Goal: Transaction & Acquisition: Purchase product/service

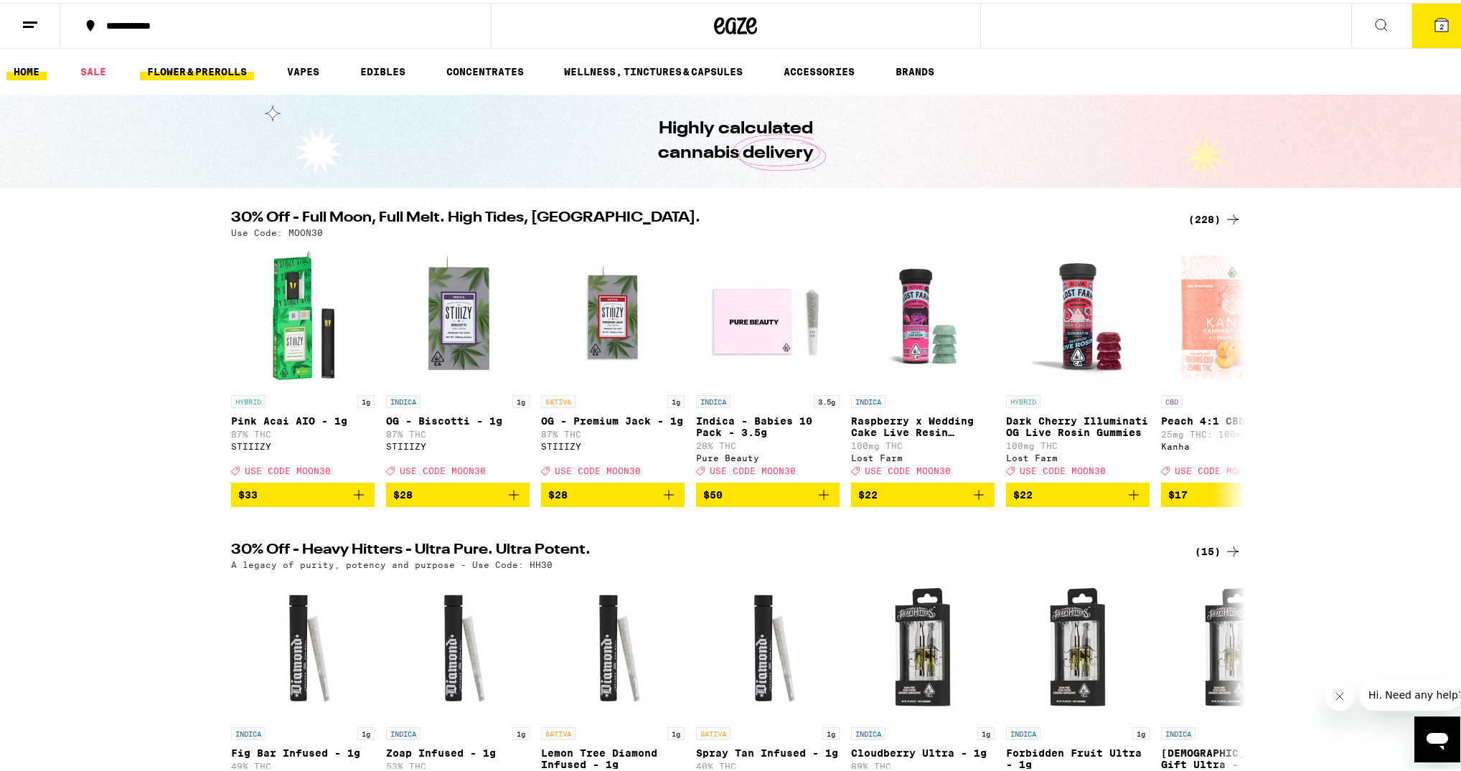
click at [191, 75] on link "FLOWER & PREROLLS" at bounding box center [197, 68] width 114 height 17
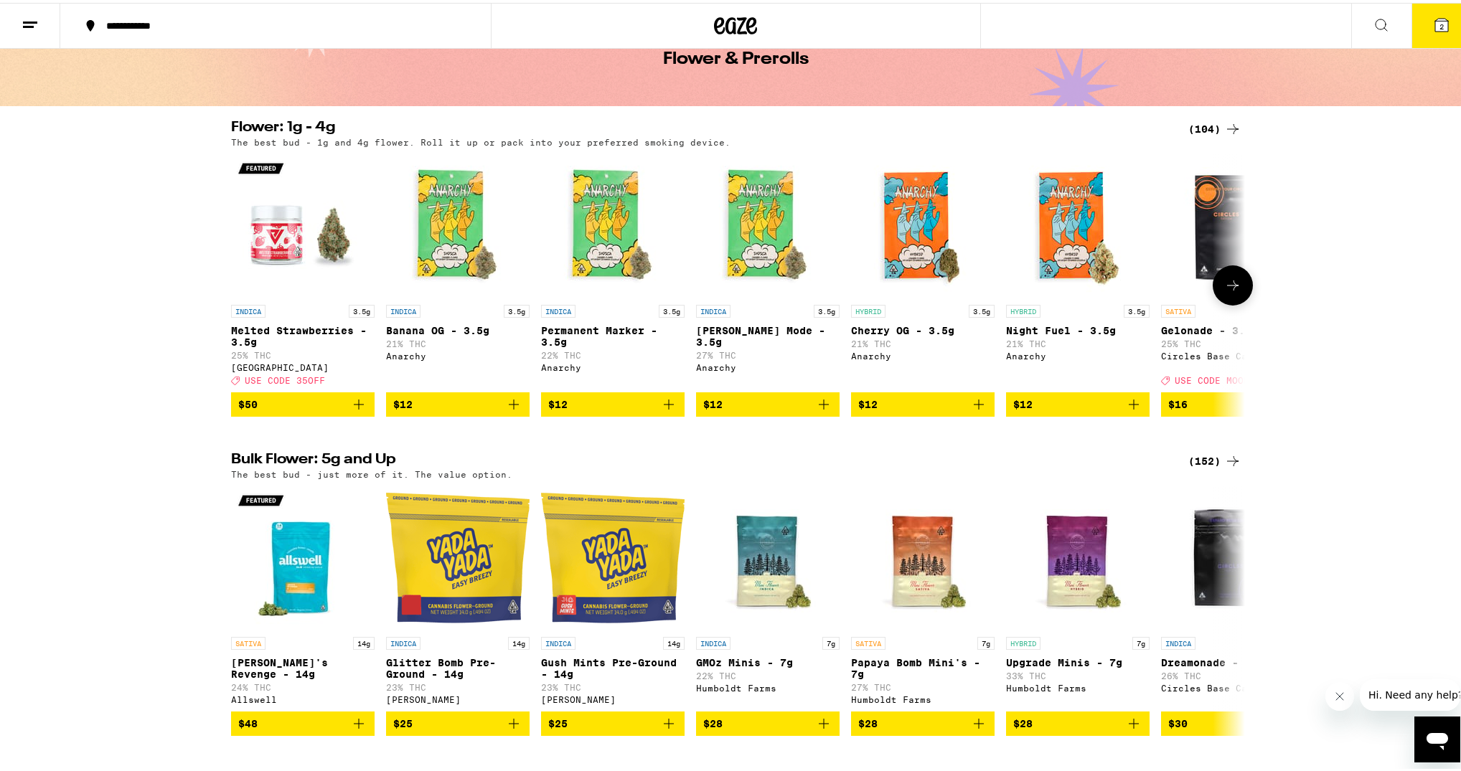
scroll to position [215, 0]
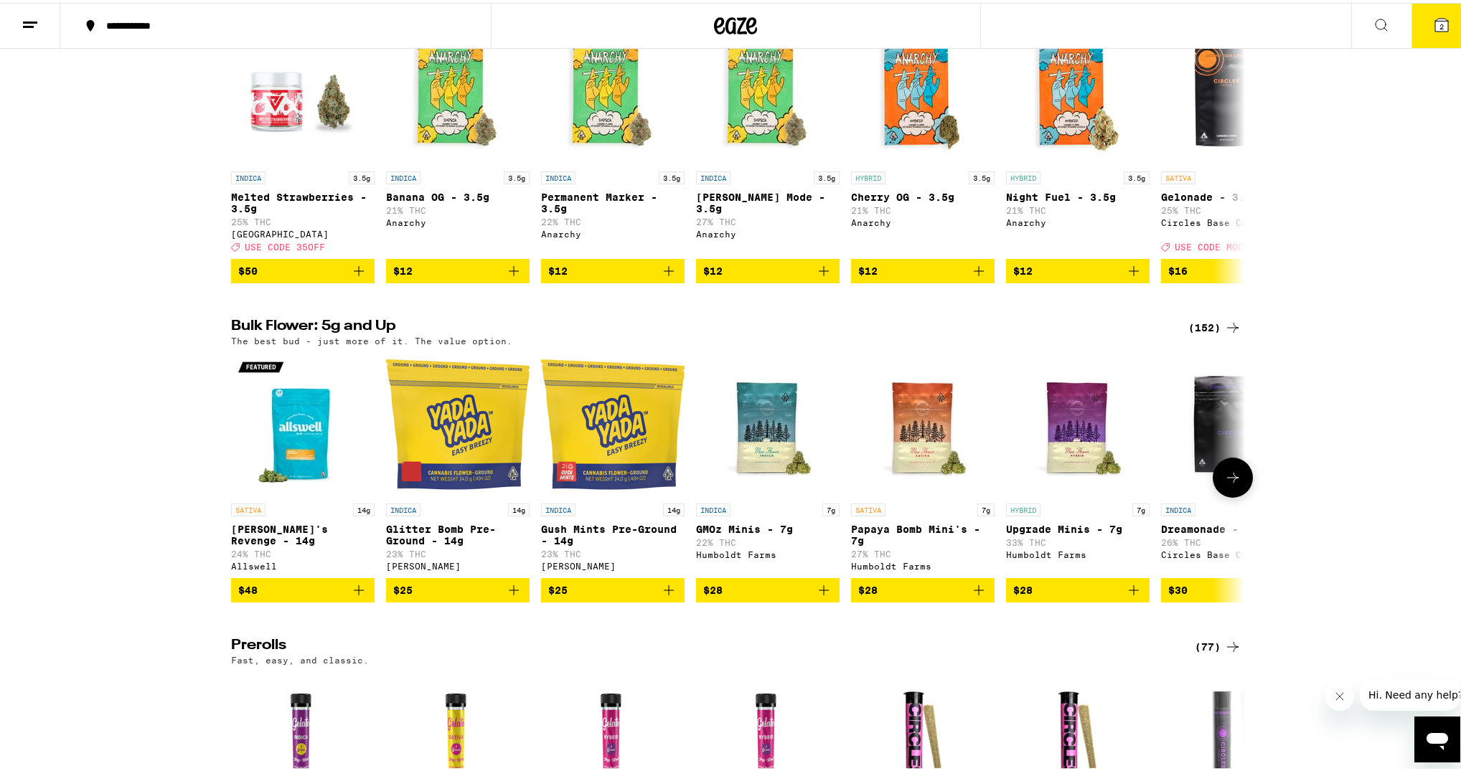
click at [1240, 495] on button at bounding box center [1233, 475] width 40 height 40
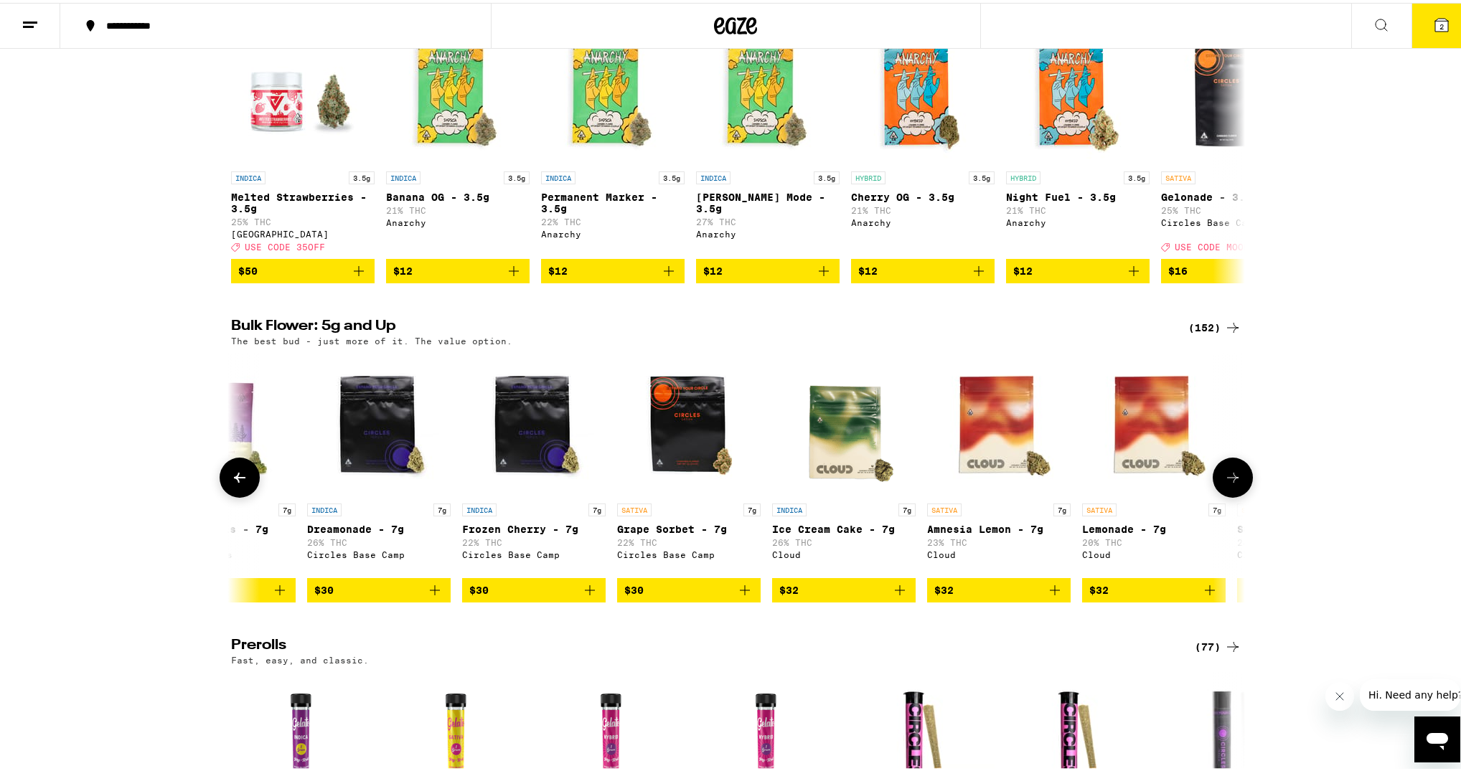
click at [1240, 495] on button at bounding box center [1233, 475] width 40 height 40
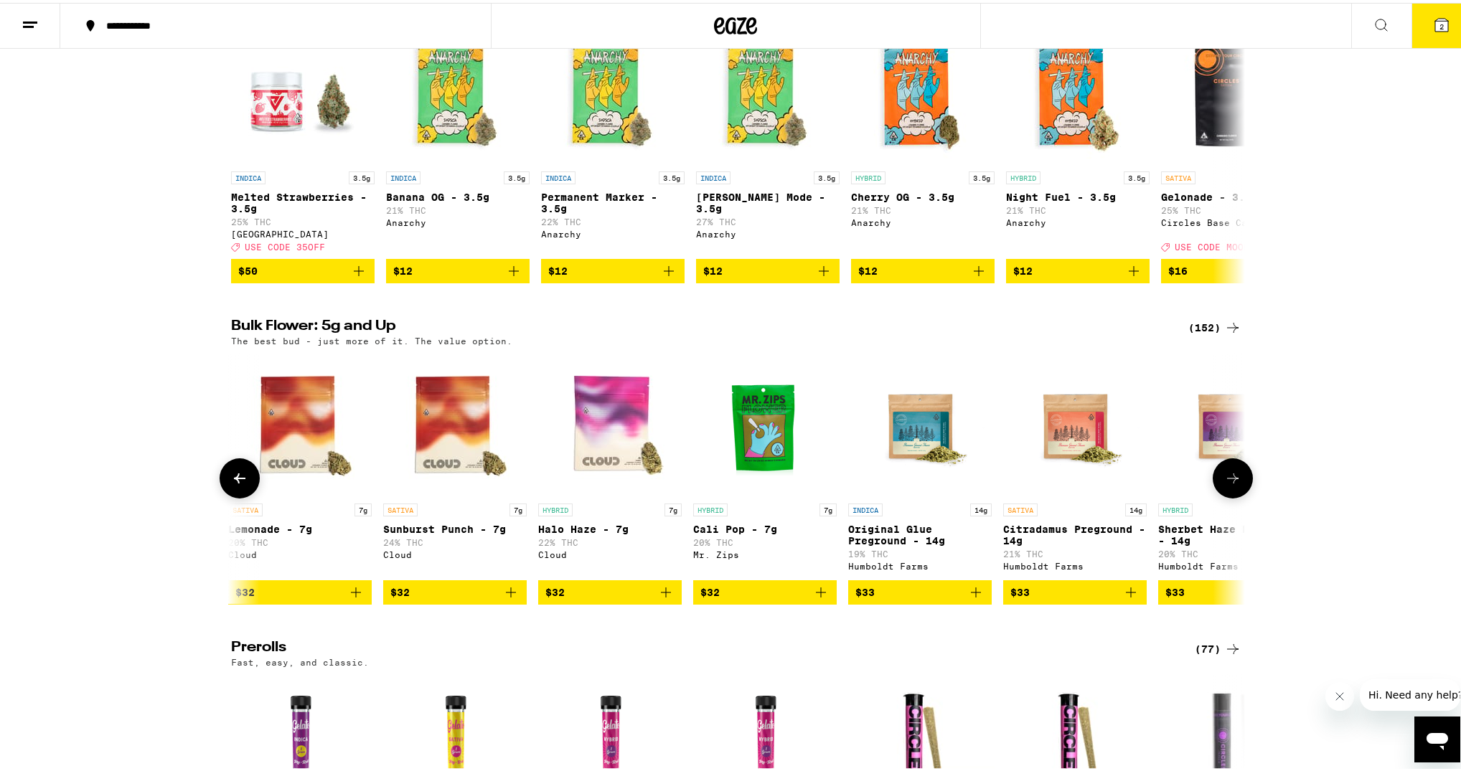
click at [1240, 496] on button at bounding box center [1233, 476] width 40 height 40
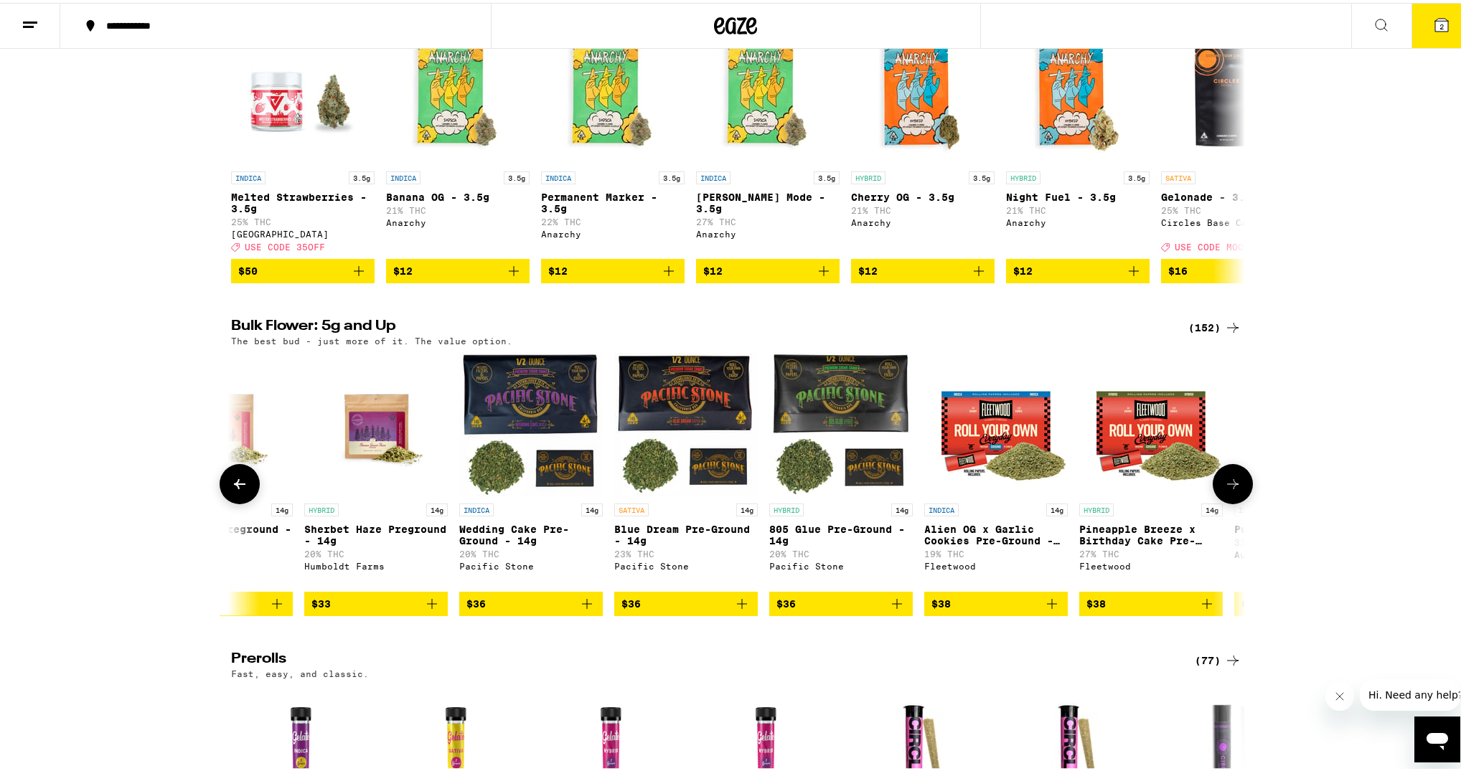
click at [1240, 499] on button at bounding box center [1233, 481] width 40 height 40
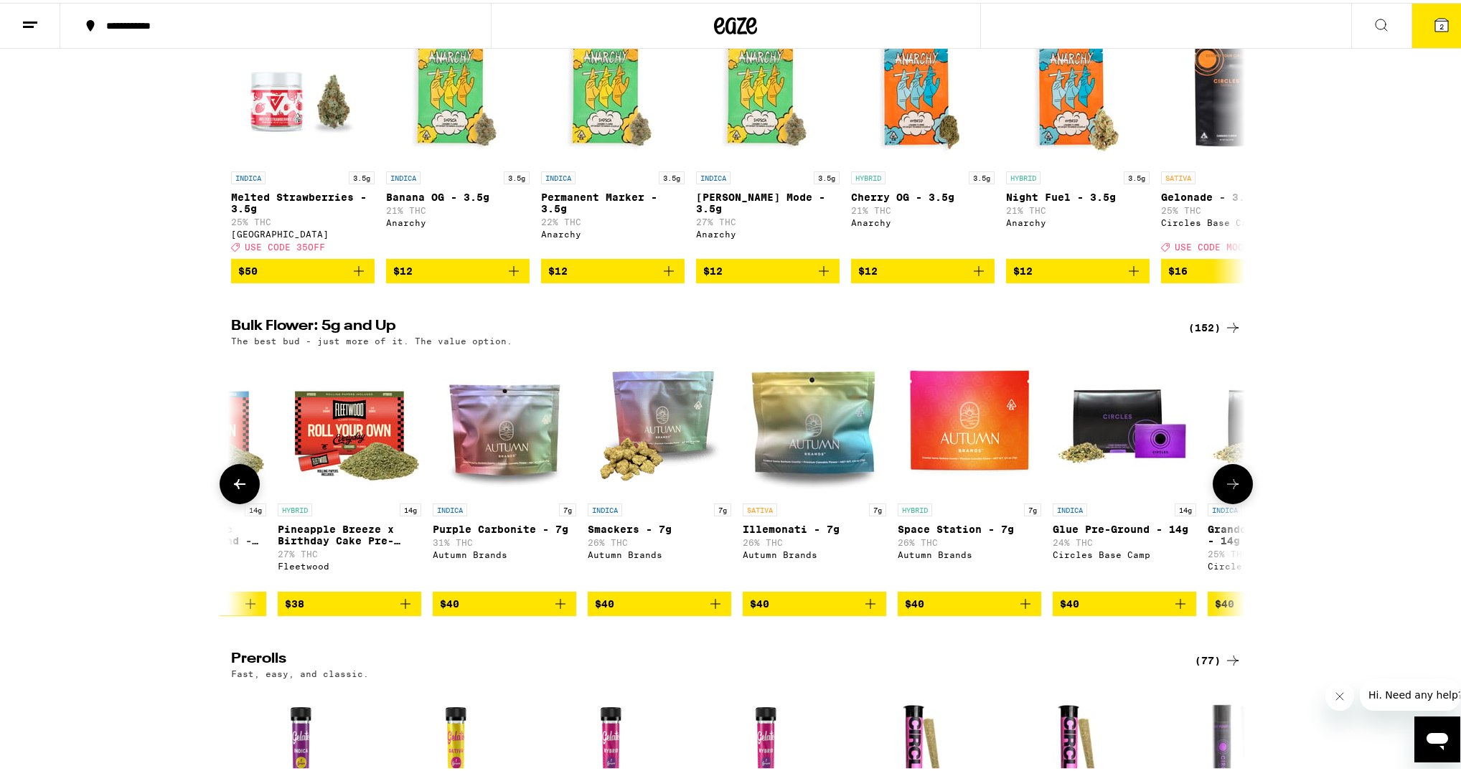
scroll to position [0, 3416]
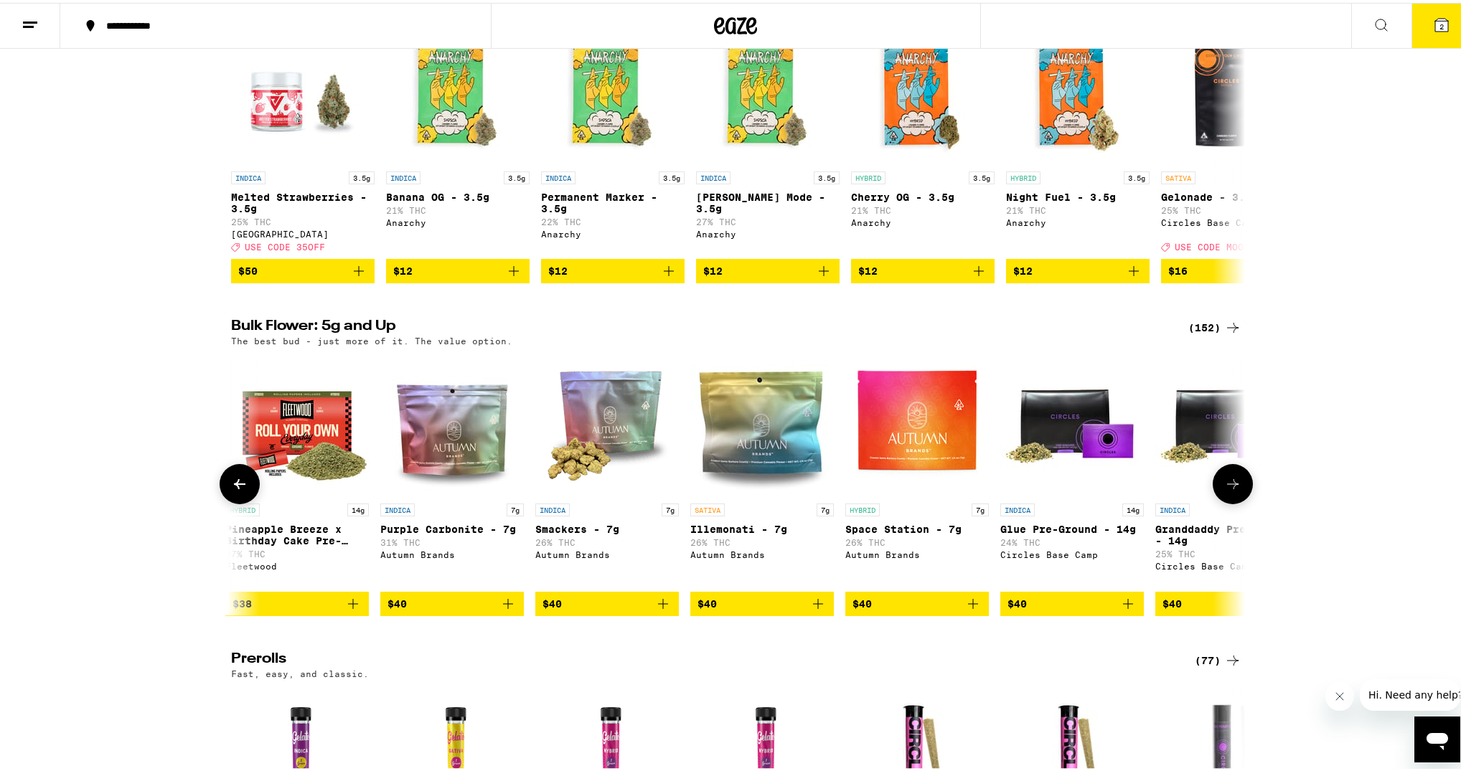
click at [1240, 499] on button at bounding box center [1233, 481] width 40 height 40
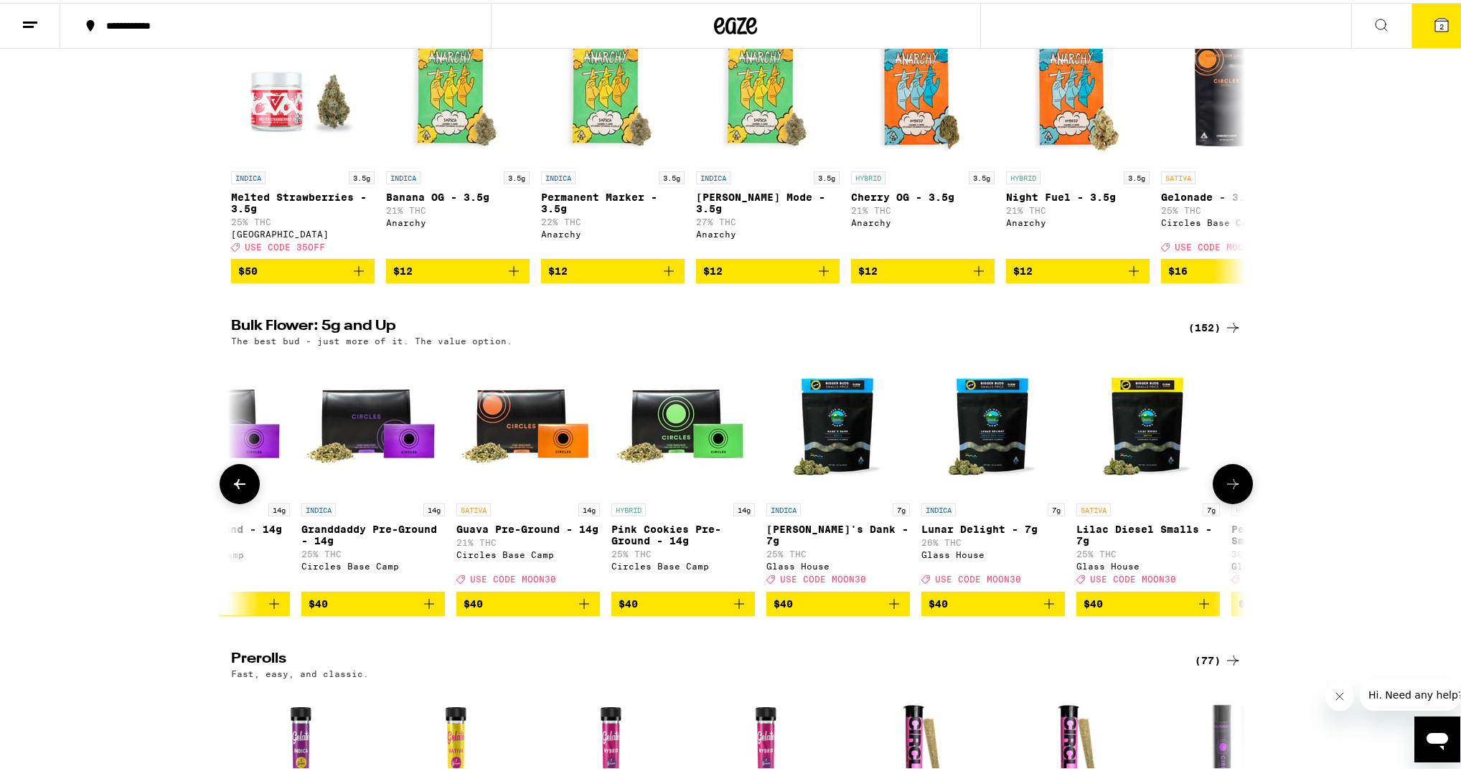
click at [1240, 499] on button at bounding box center [1233, 481] width 40 height 40
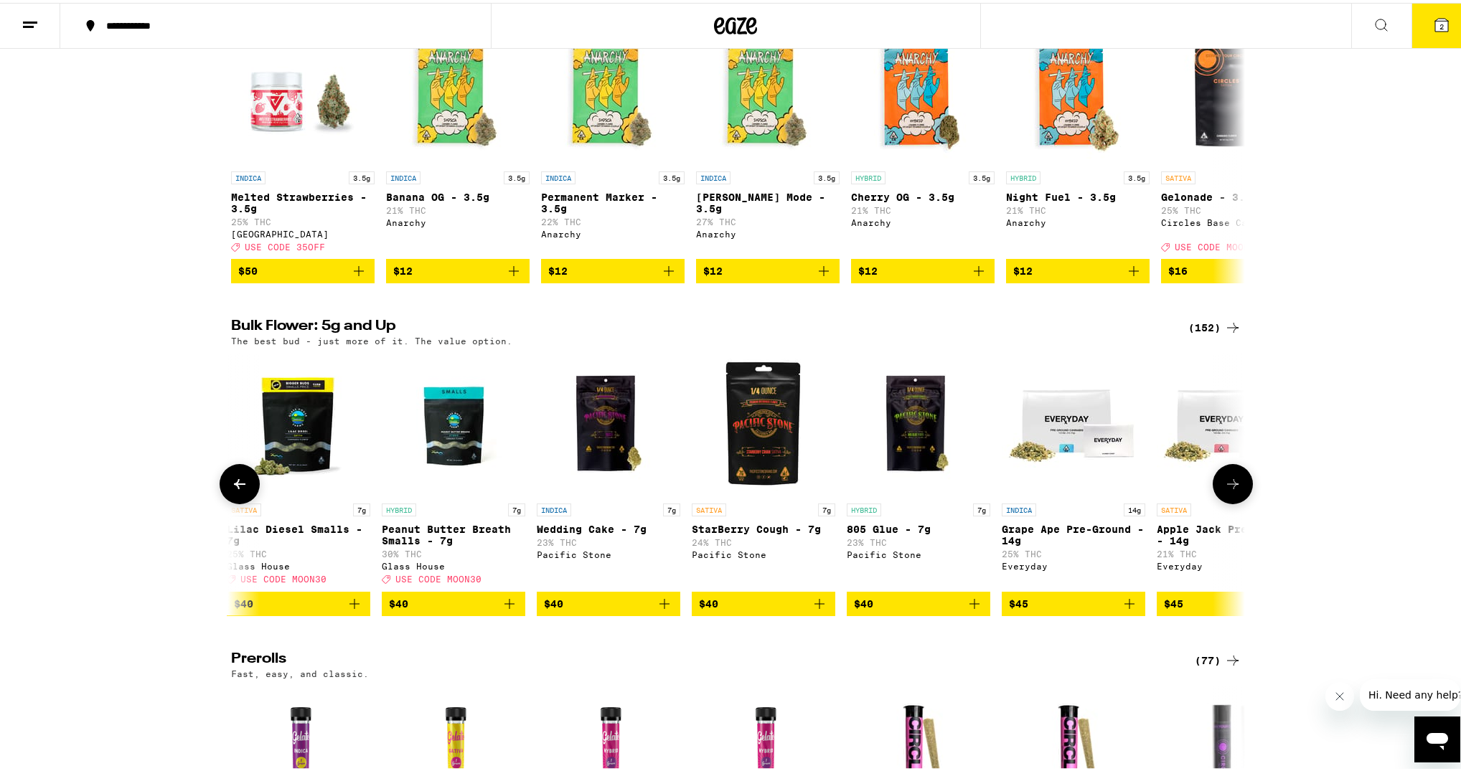
scroll to position [0, 5123]
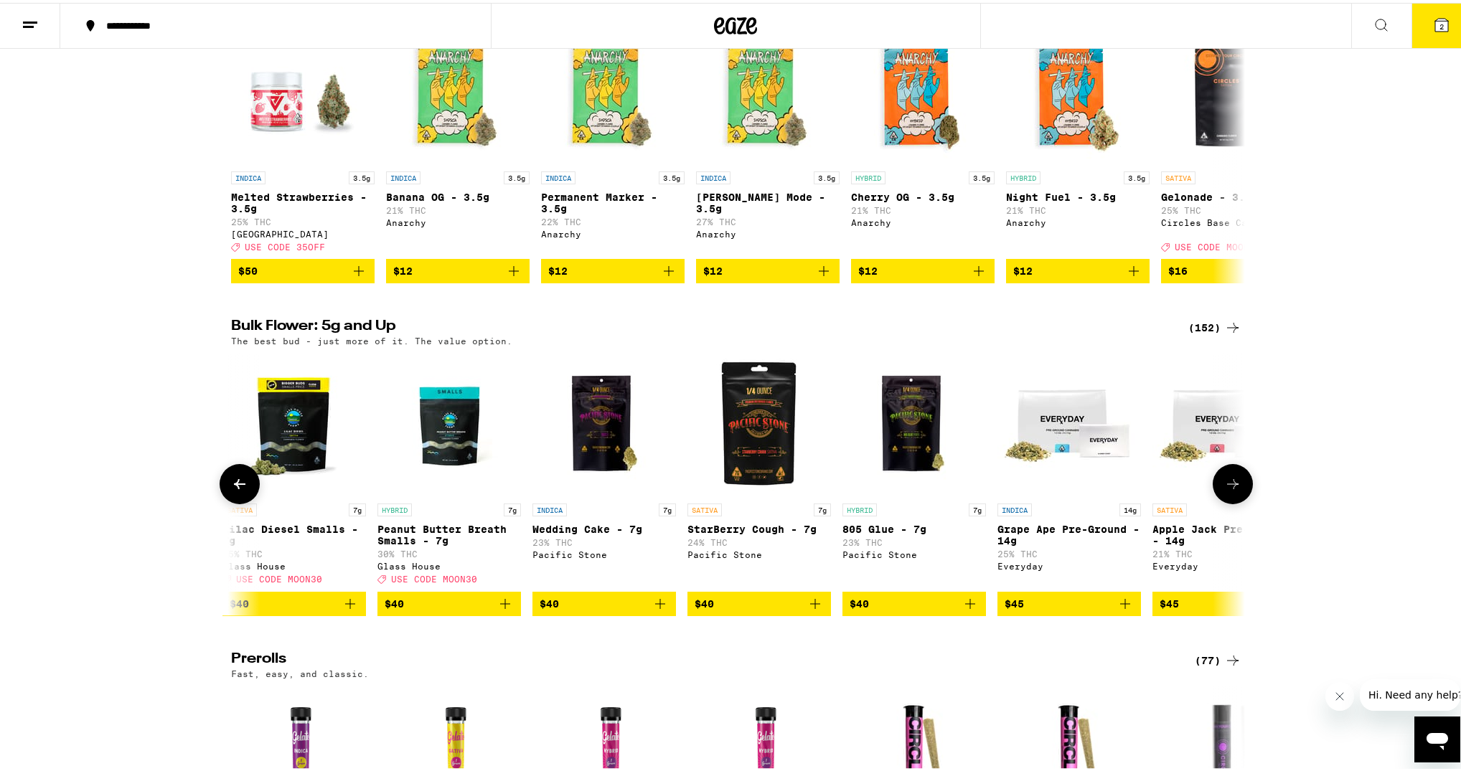
click at [1239, 501] on button at bounding box center [1233, 481] width 40 height 40
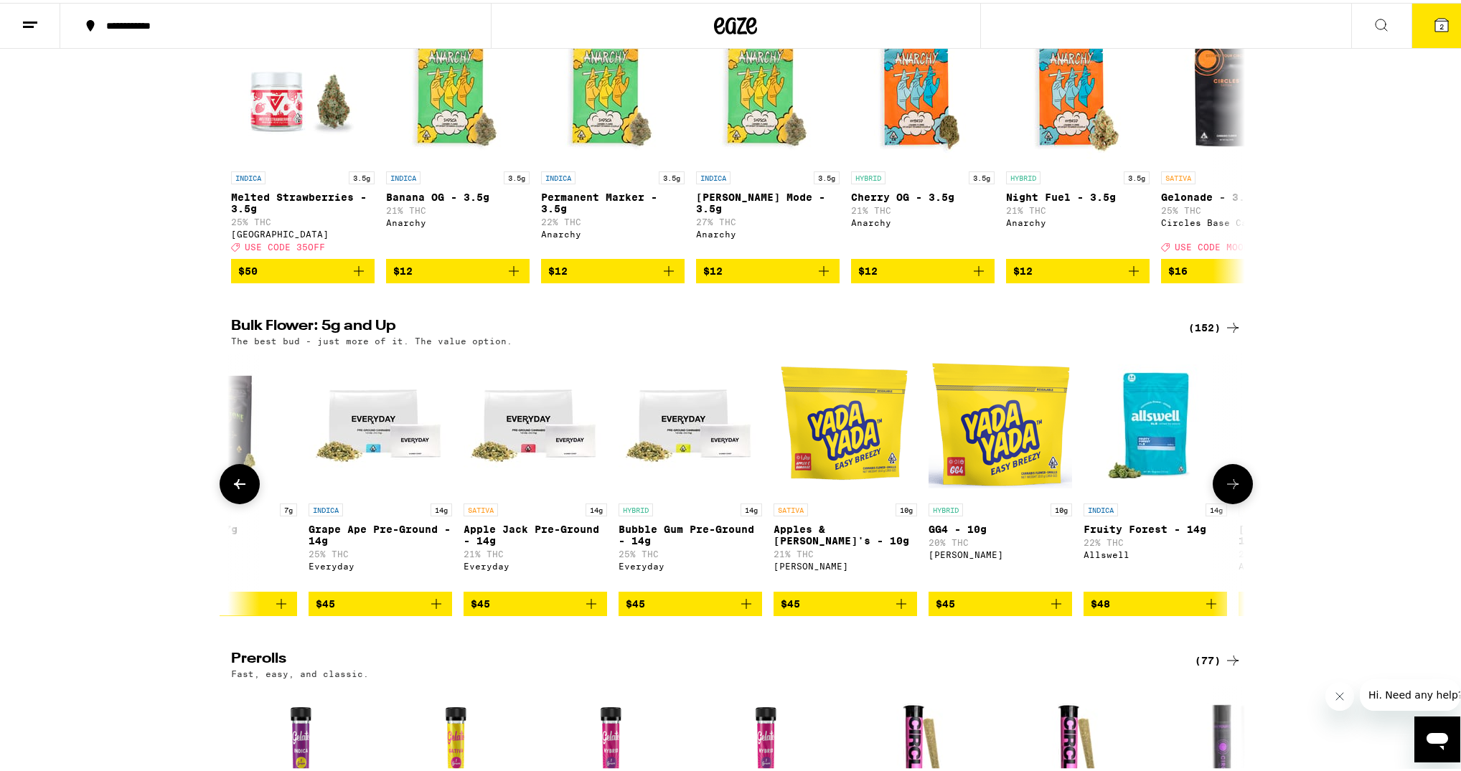
scroll to position [0, 5977]
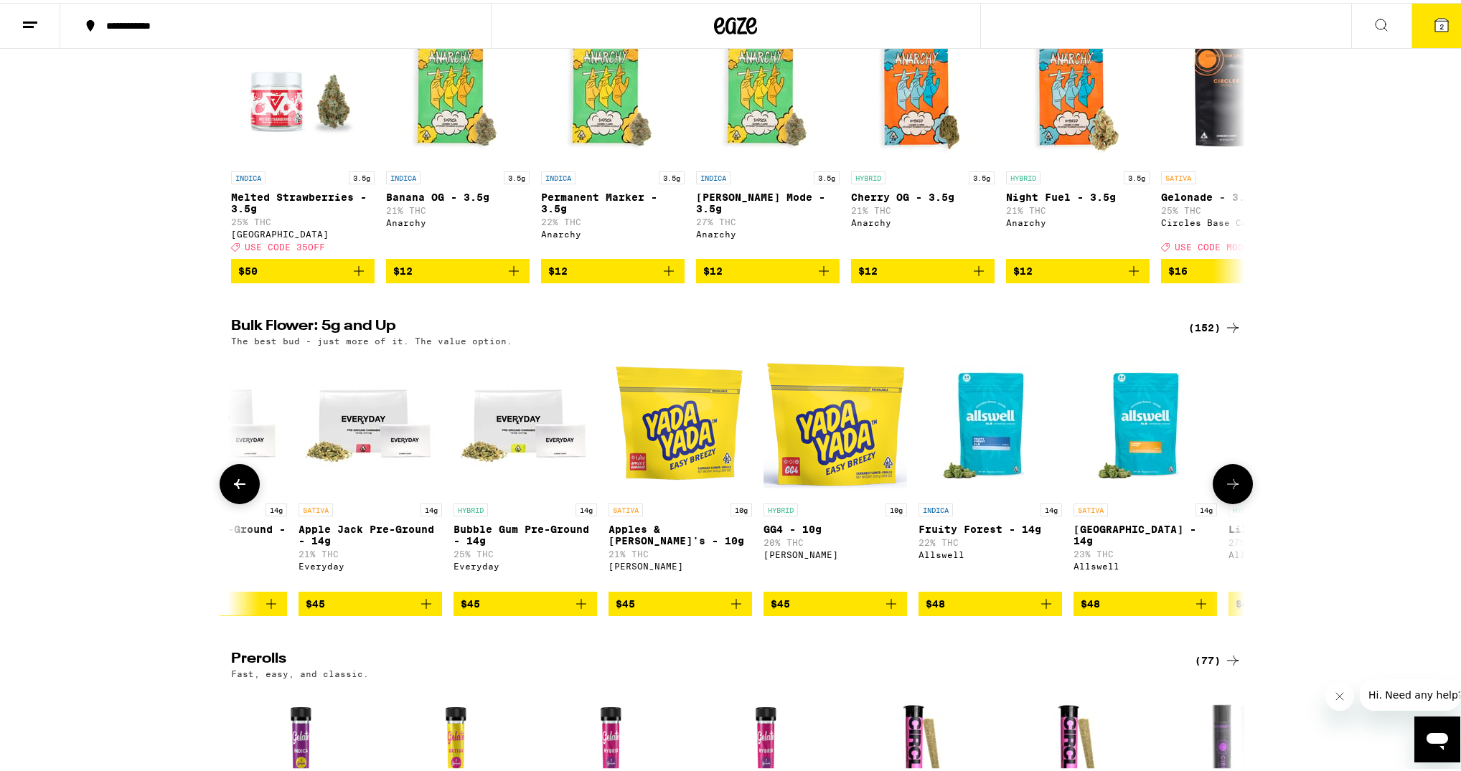
click at [1239, 501] on button at bounding box center [1233, 481] width 40 height 40
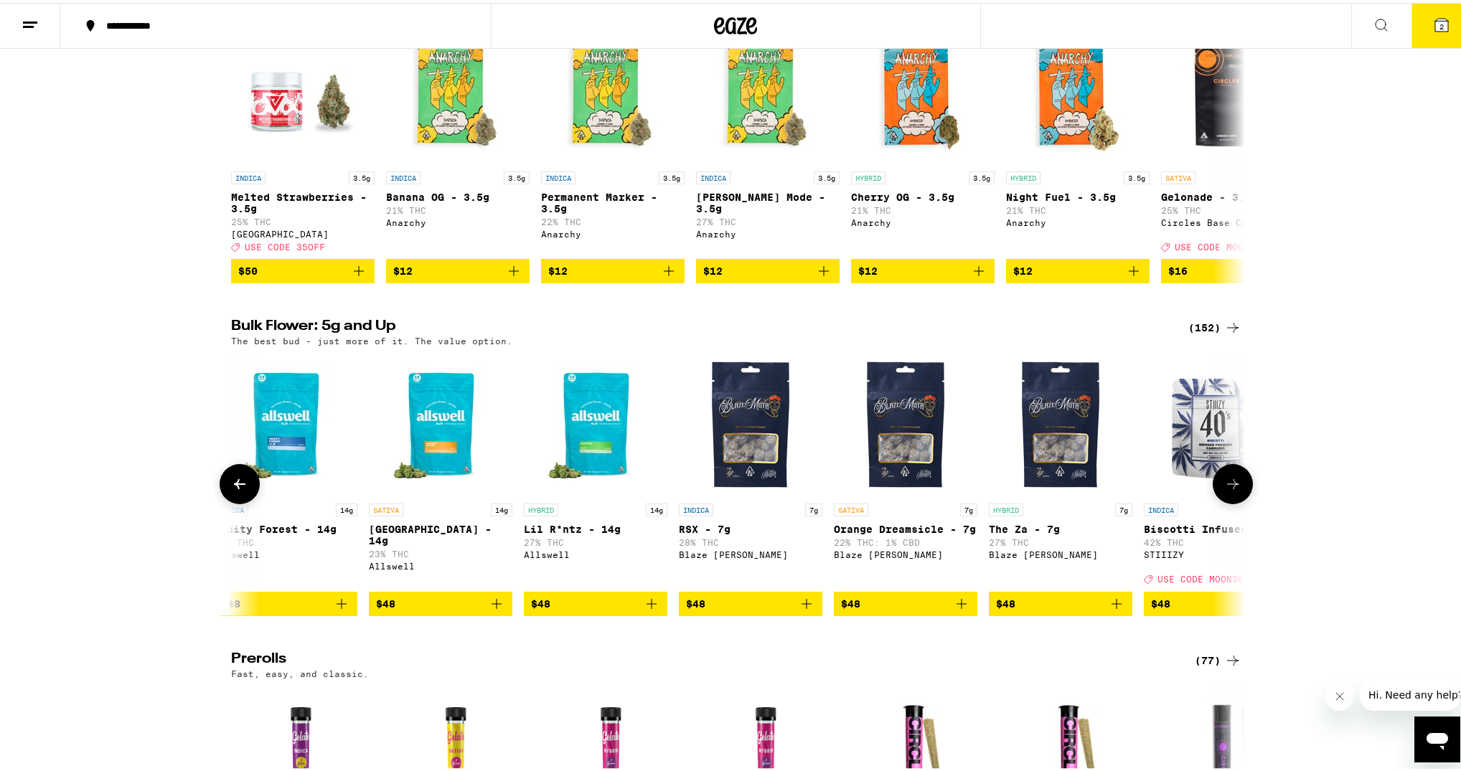
scroll to position [0, 6831]
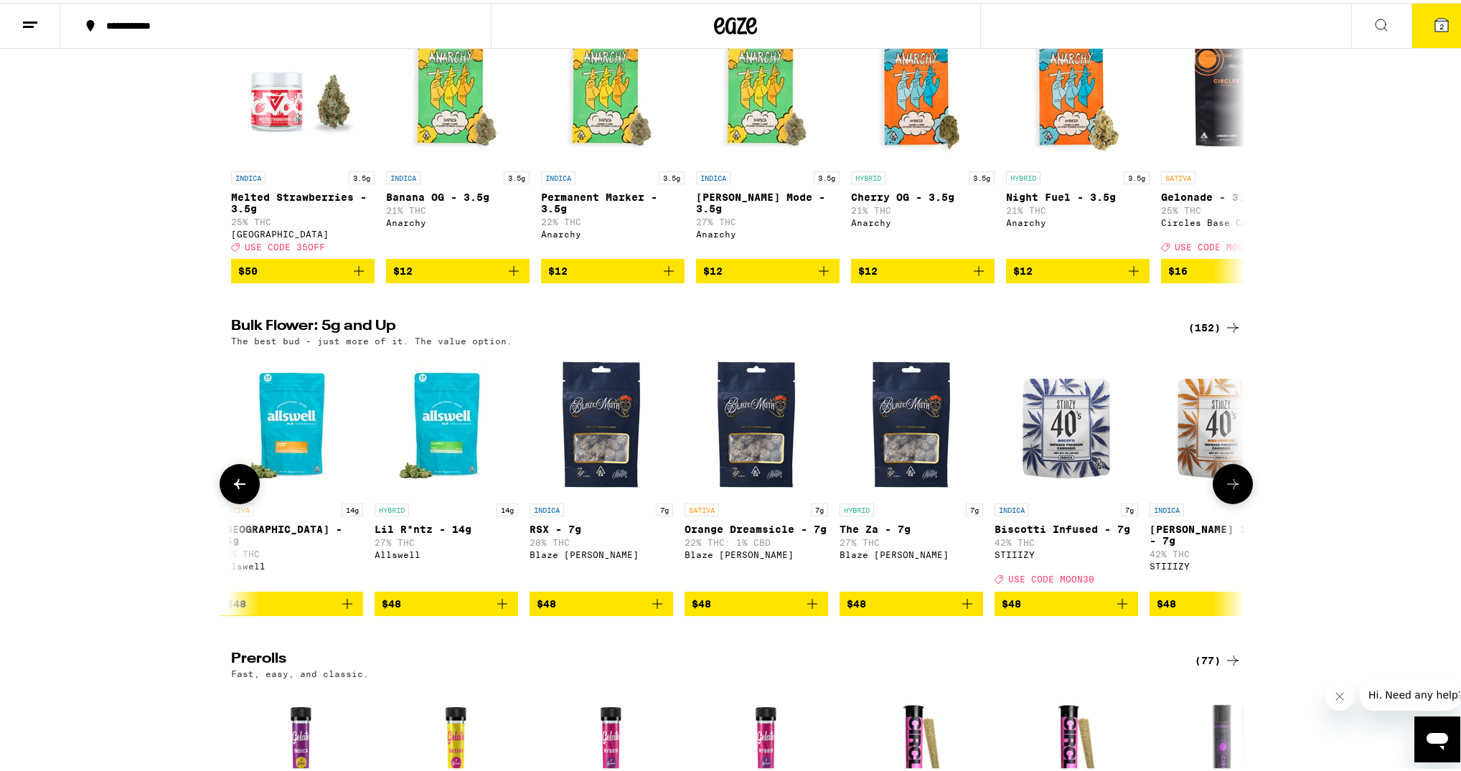
click at [1237, 502] on button at bounding box center [1233, 481] width 40 height 40
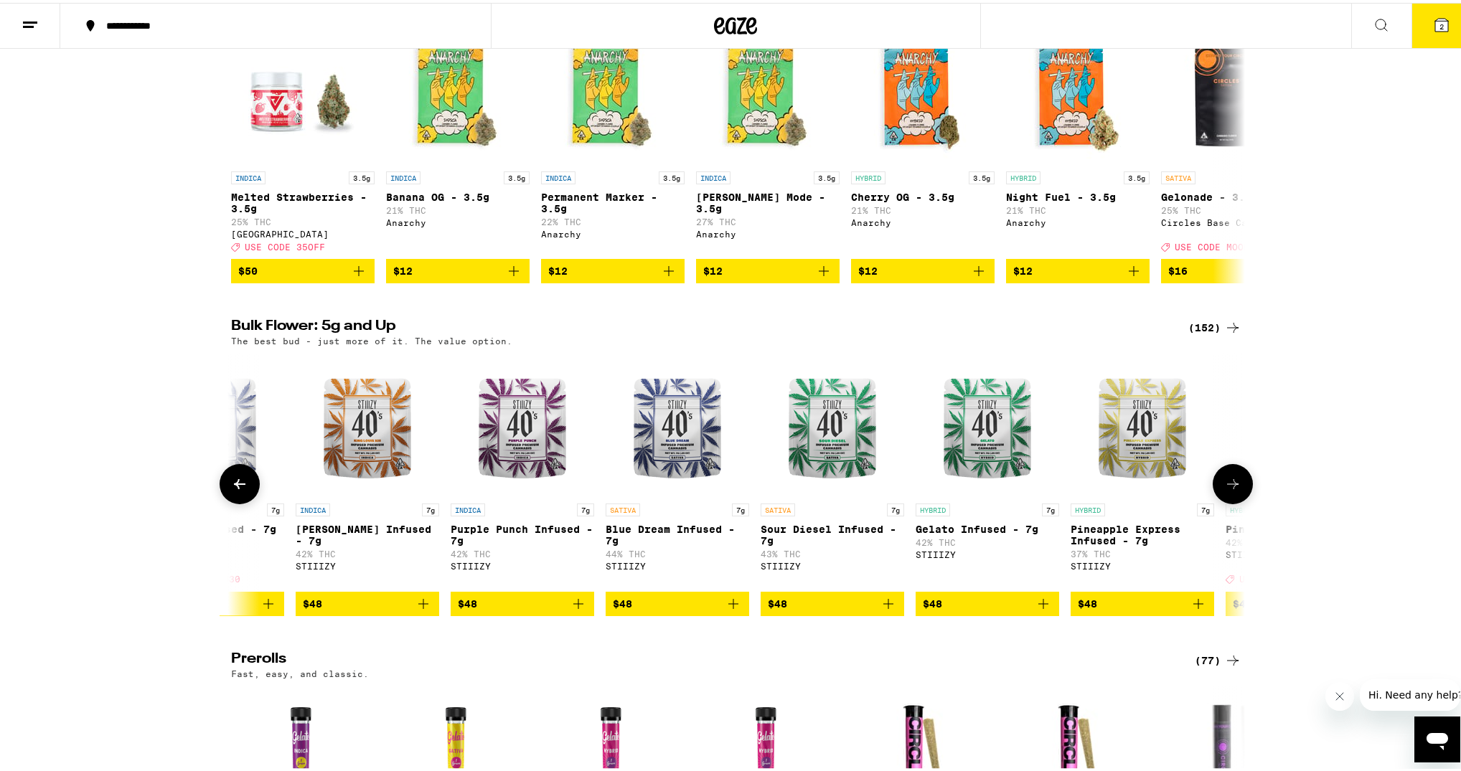
click at [1237, 502] on button at bounding box center [1233, 481] width 40 height 40
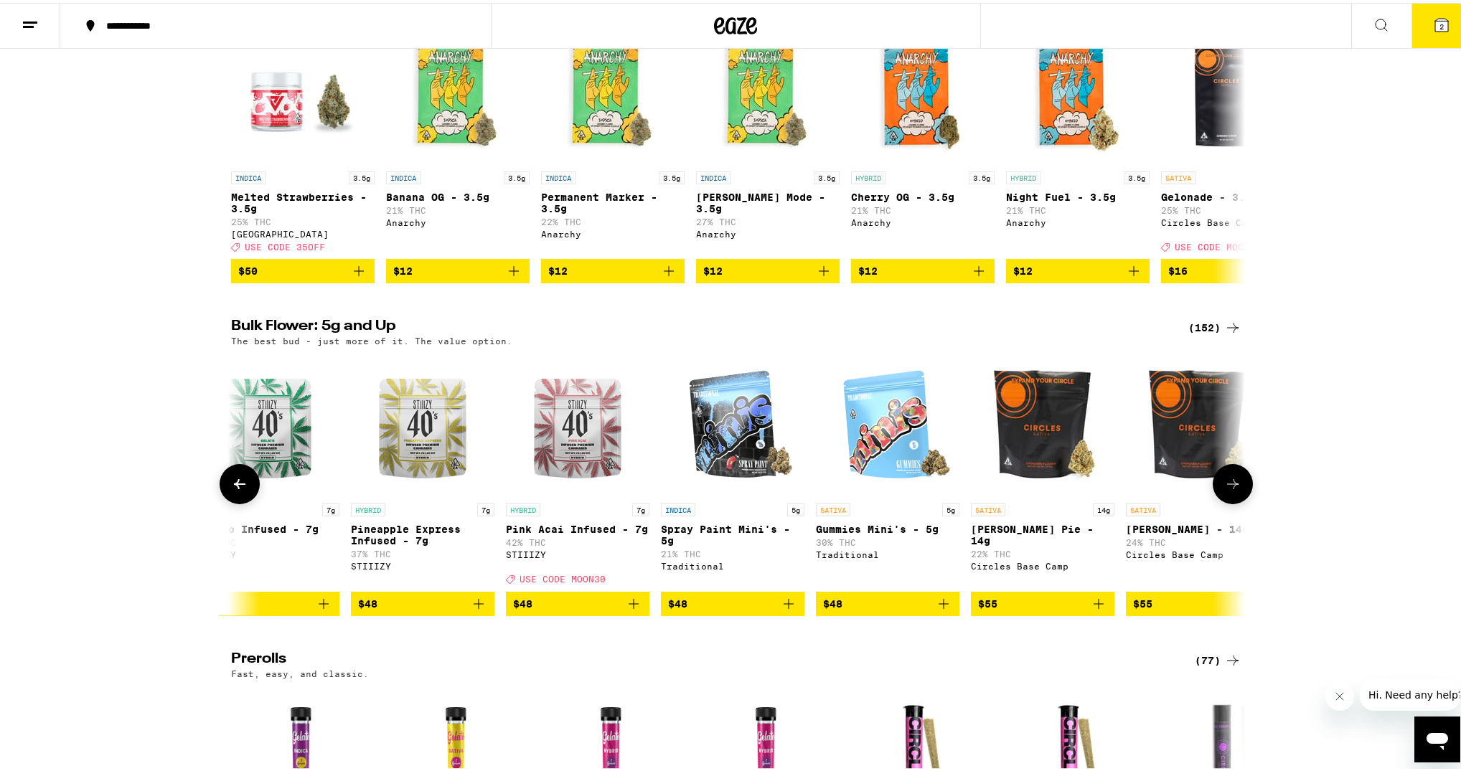
scroll to position [0, 8539]
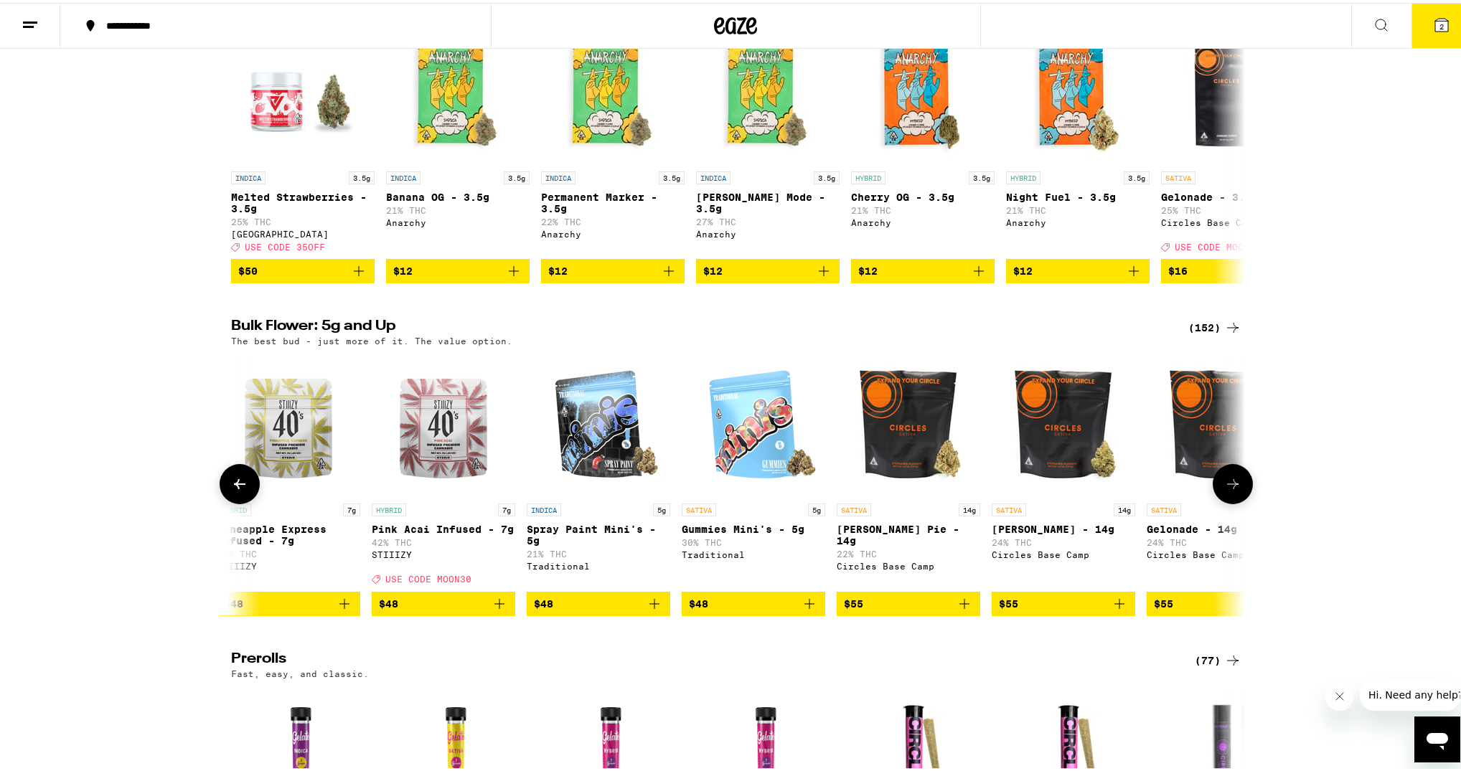
click at [1236, 502] on button at bounding box center [1233, 481] width 40 height 40
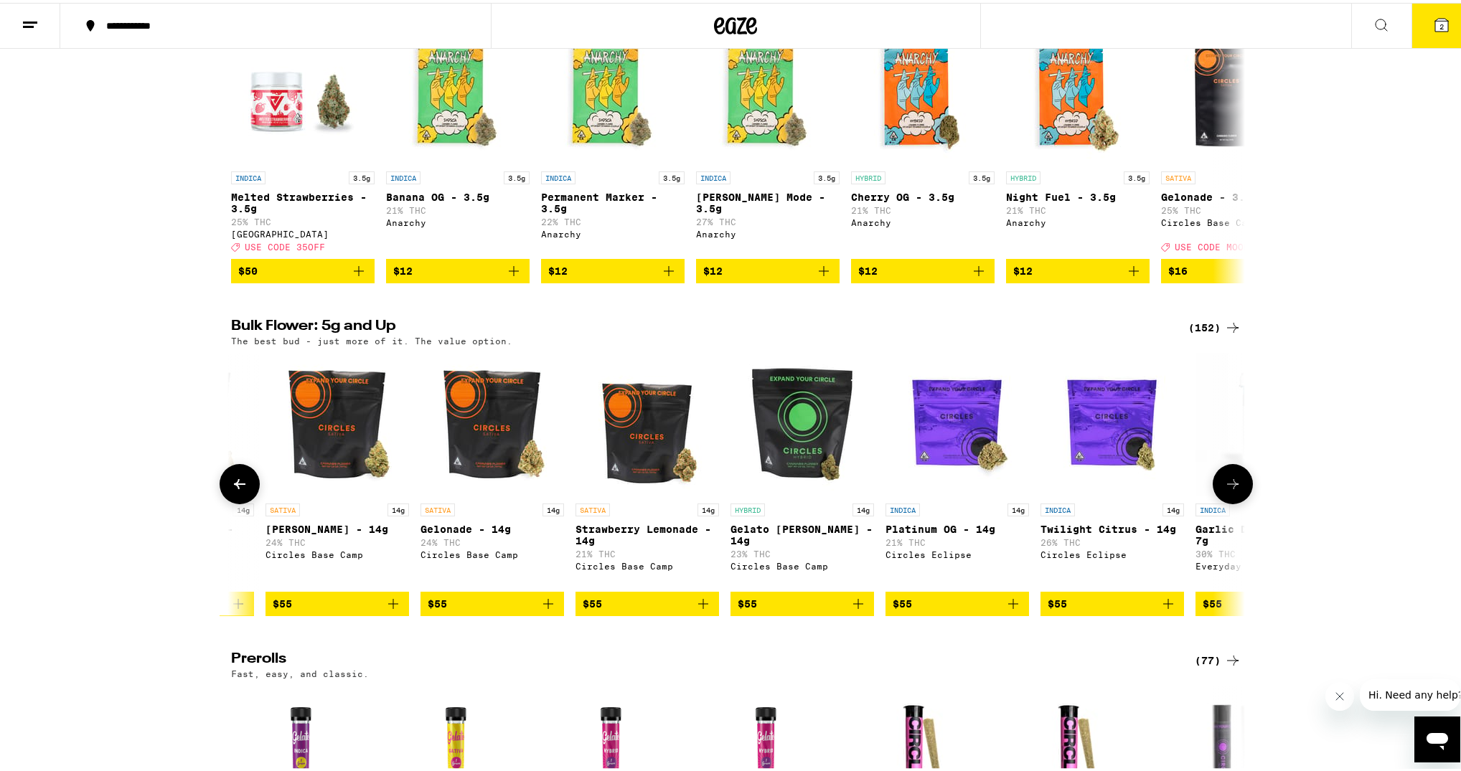
scroll to position [0, 9393]
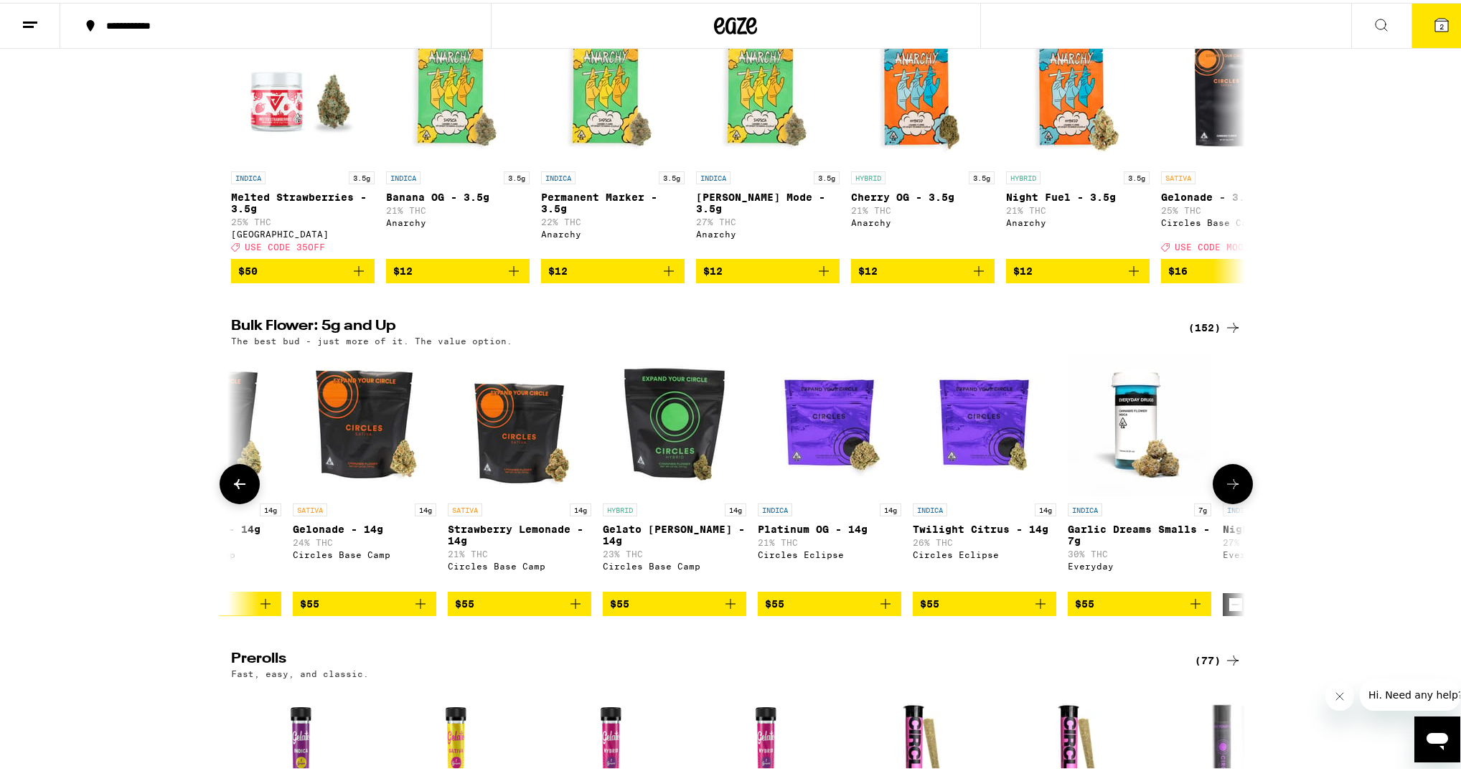
click at [1231, 490] on icon at bounding box center [1232, 481] width 17 height 17
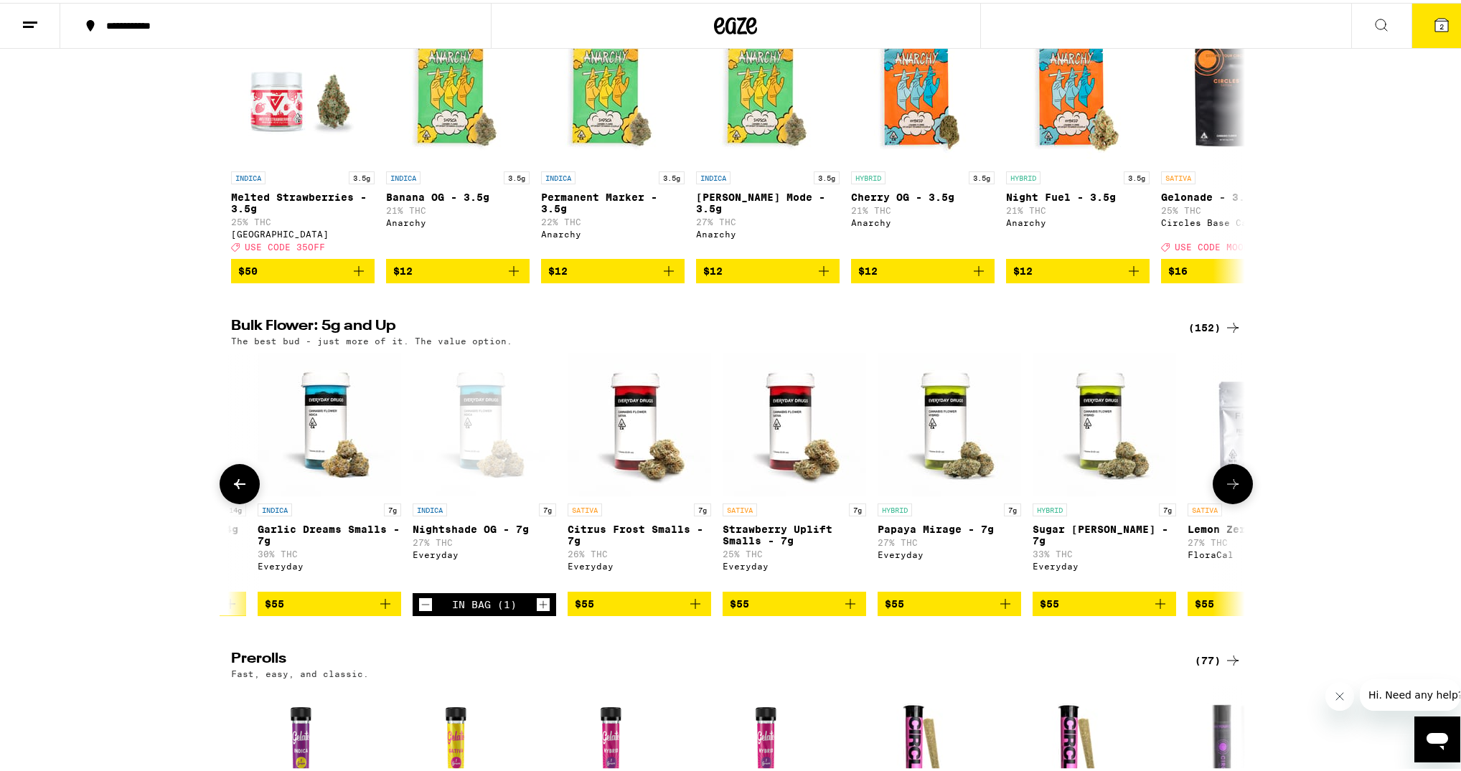
scroll to position [0, 10247]
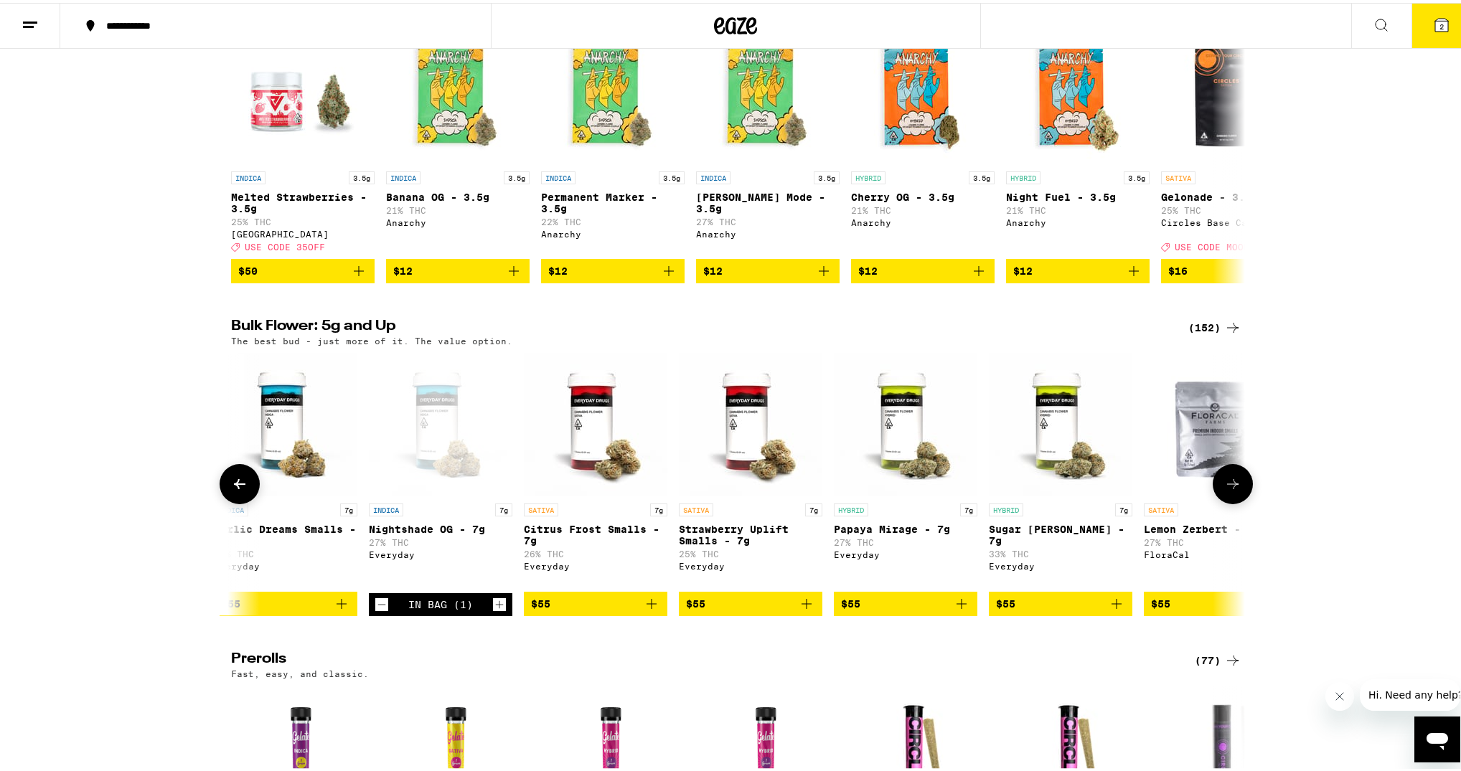
click at [1233, 490] on icon at bounding box center [1232, 481] width 17 height 17
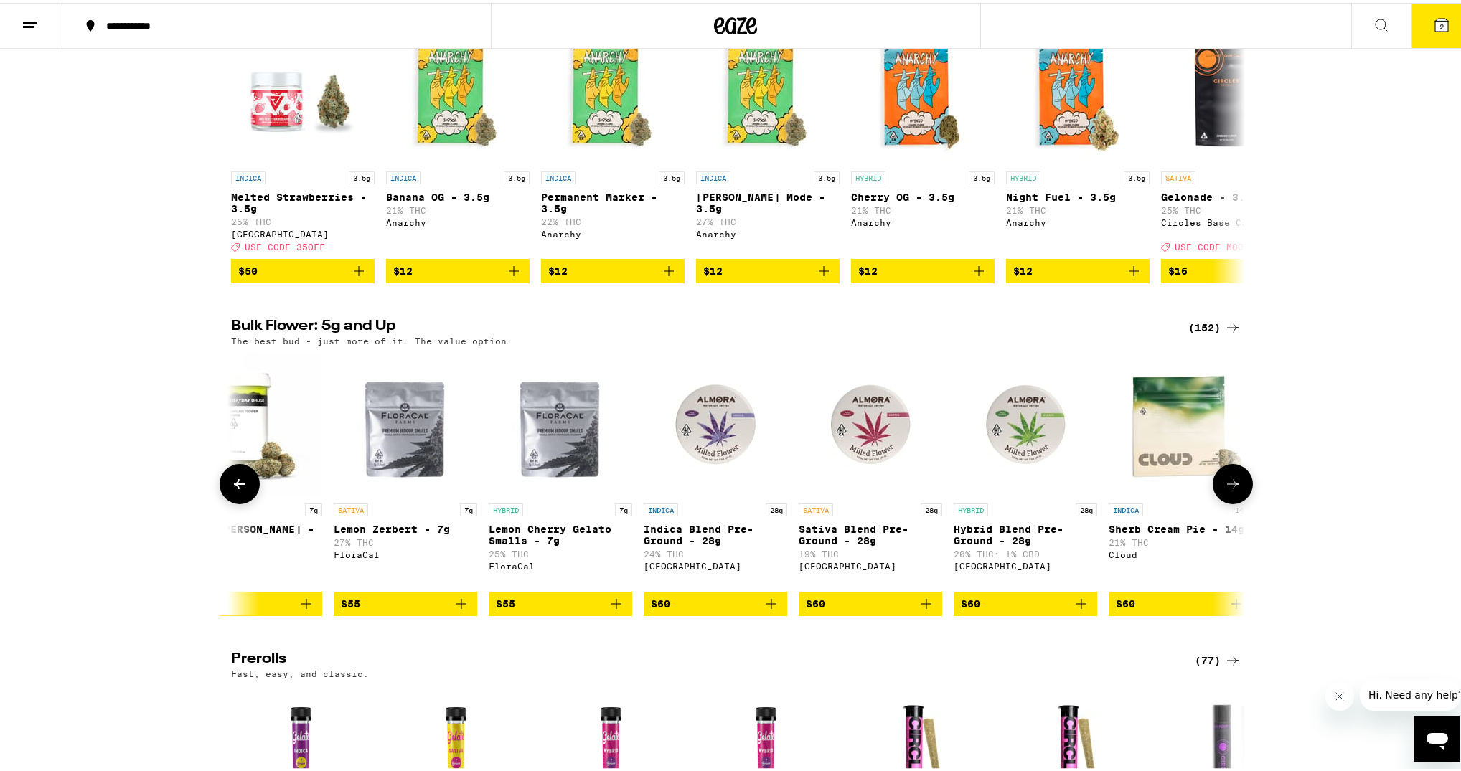
scroll to position [0, 11101]
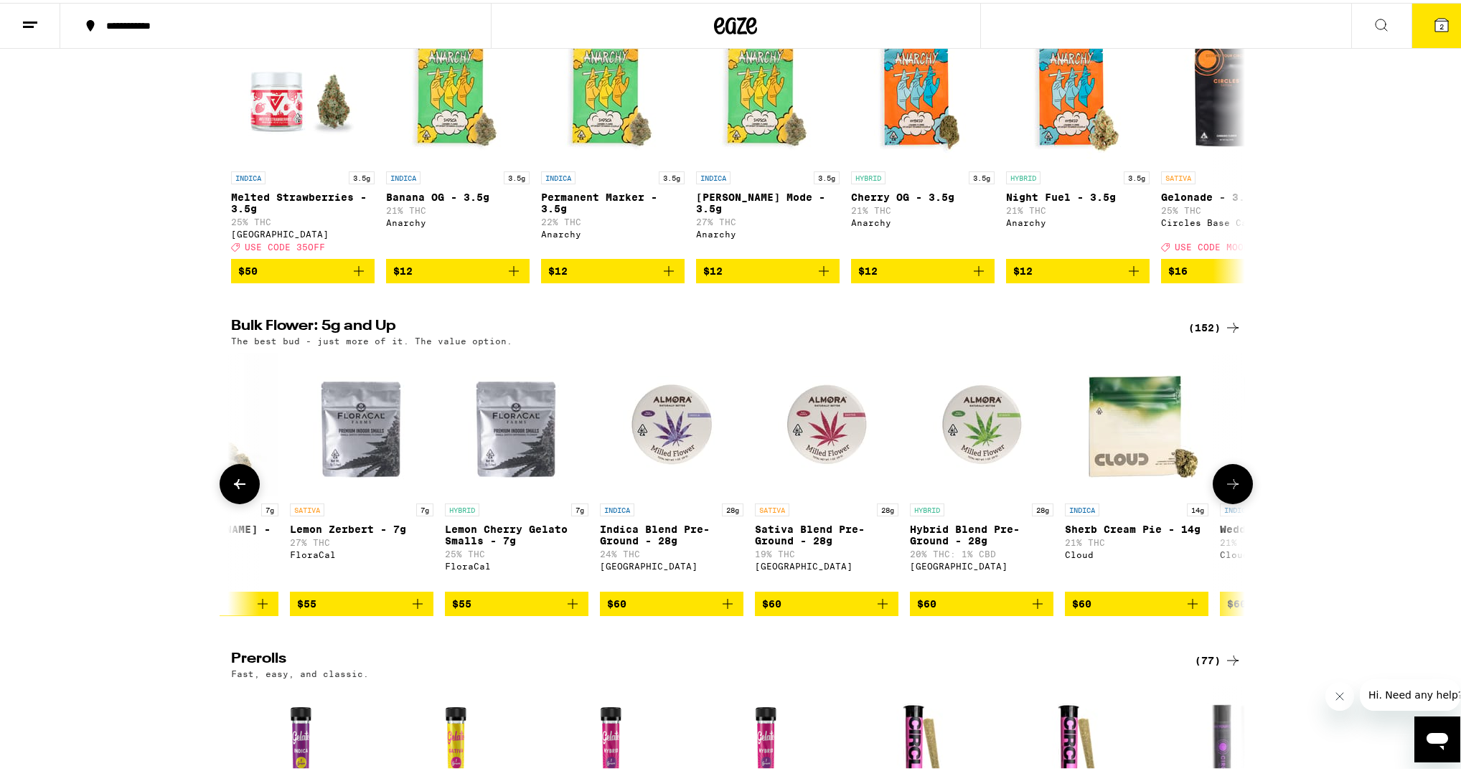
click at [1233, 490] on icon at bounding box center [1232, 481] width 17 height 17
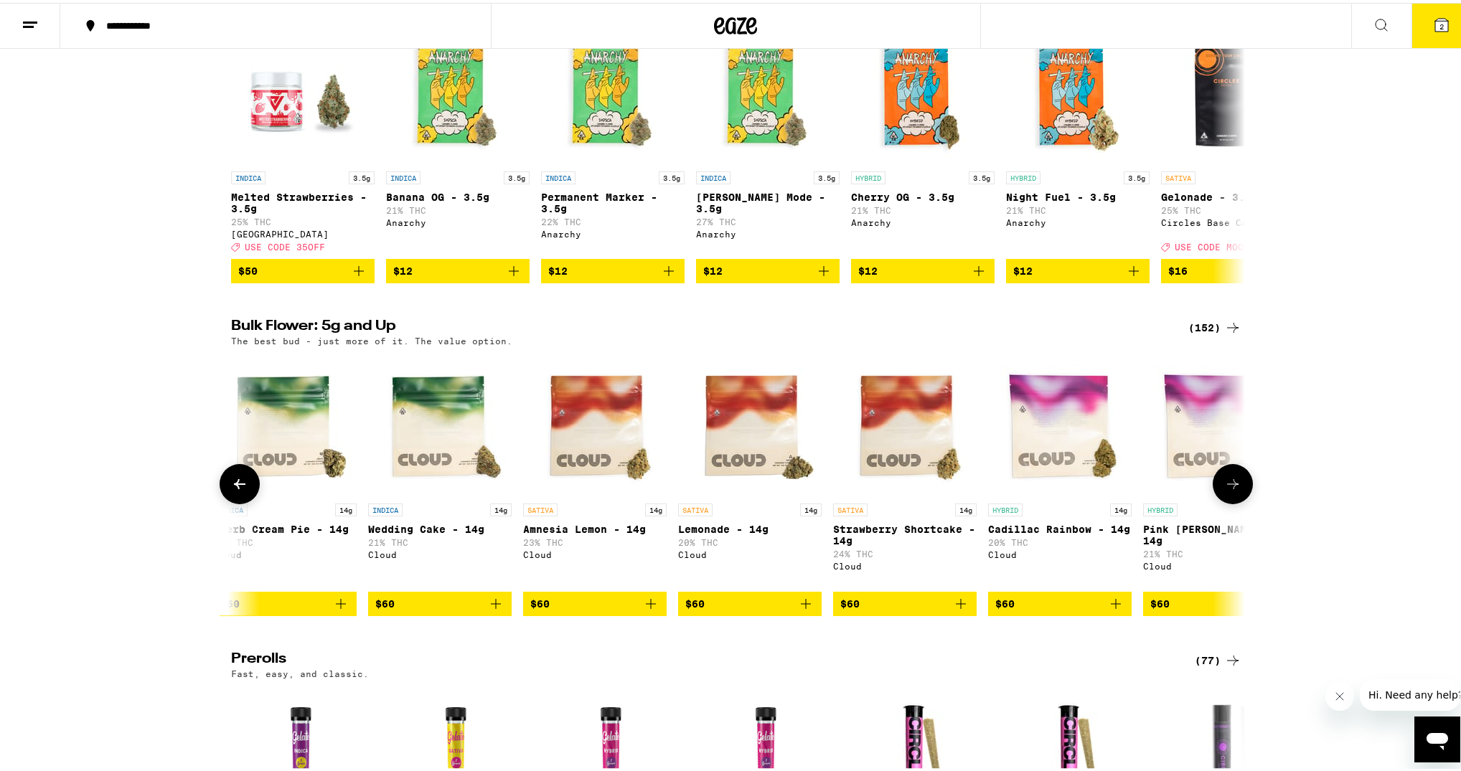
scroll to position [0, 11954]
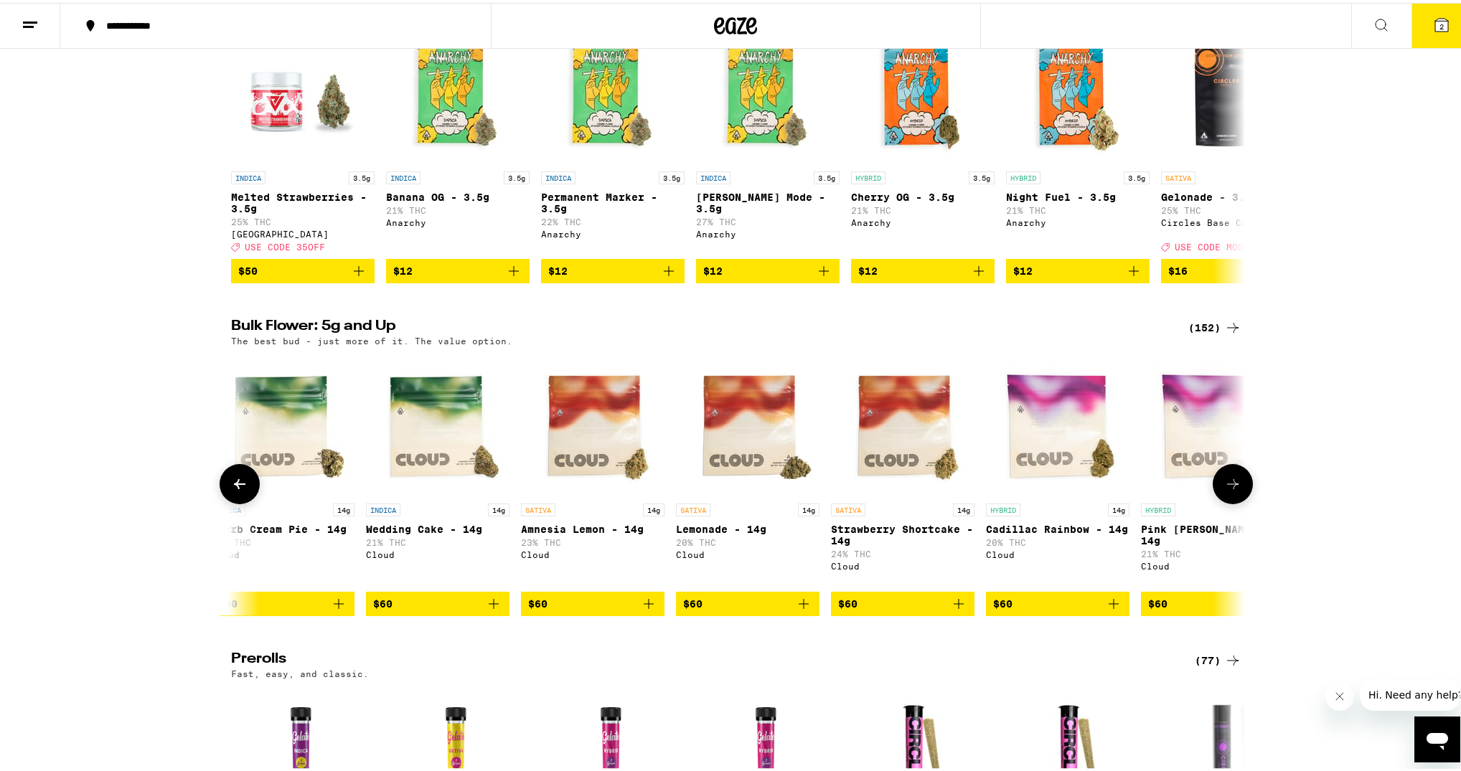
click at [1233, 490] on icon at bounding box center [1232, 481] width 17 height 17
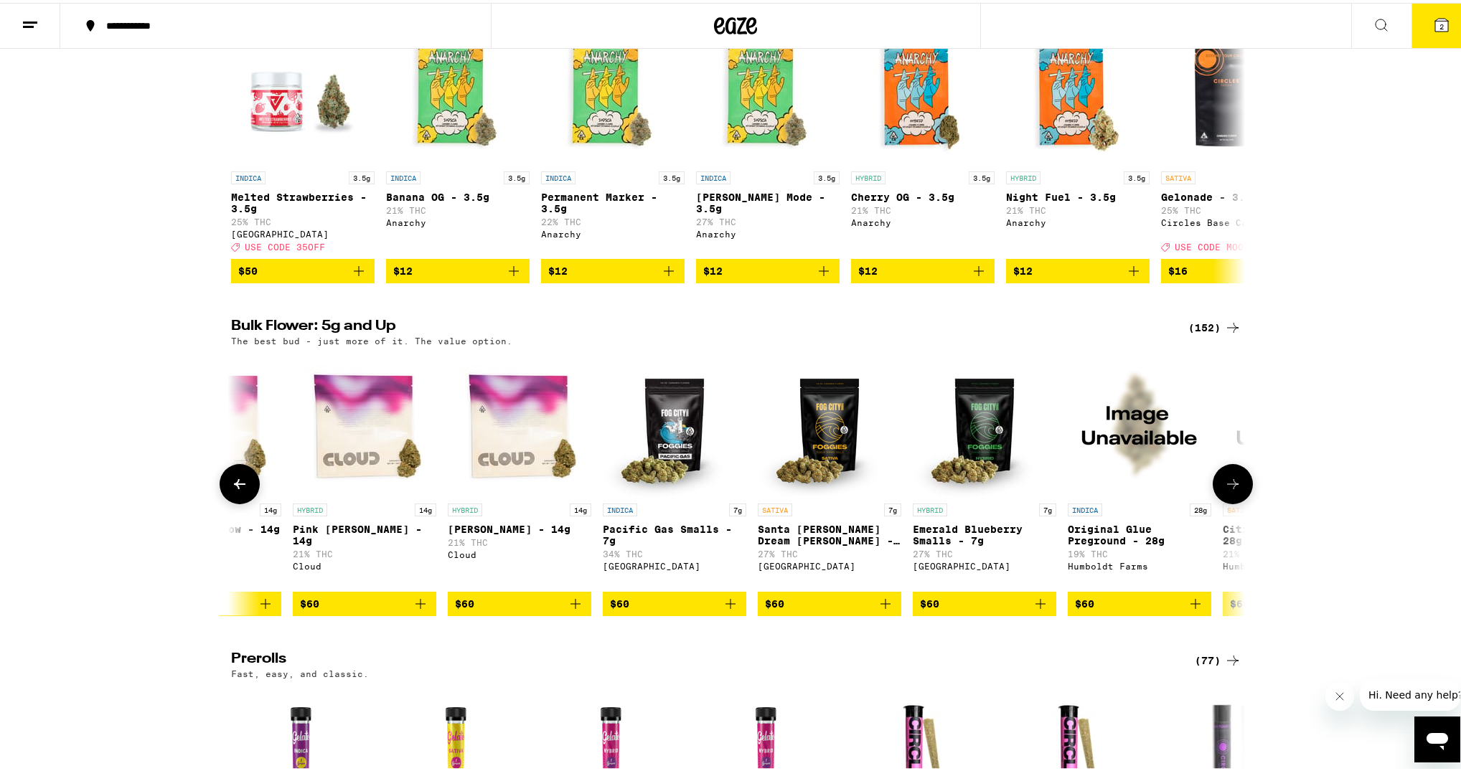
scroll to position [0, 12808]
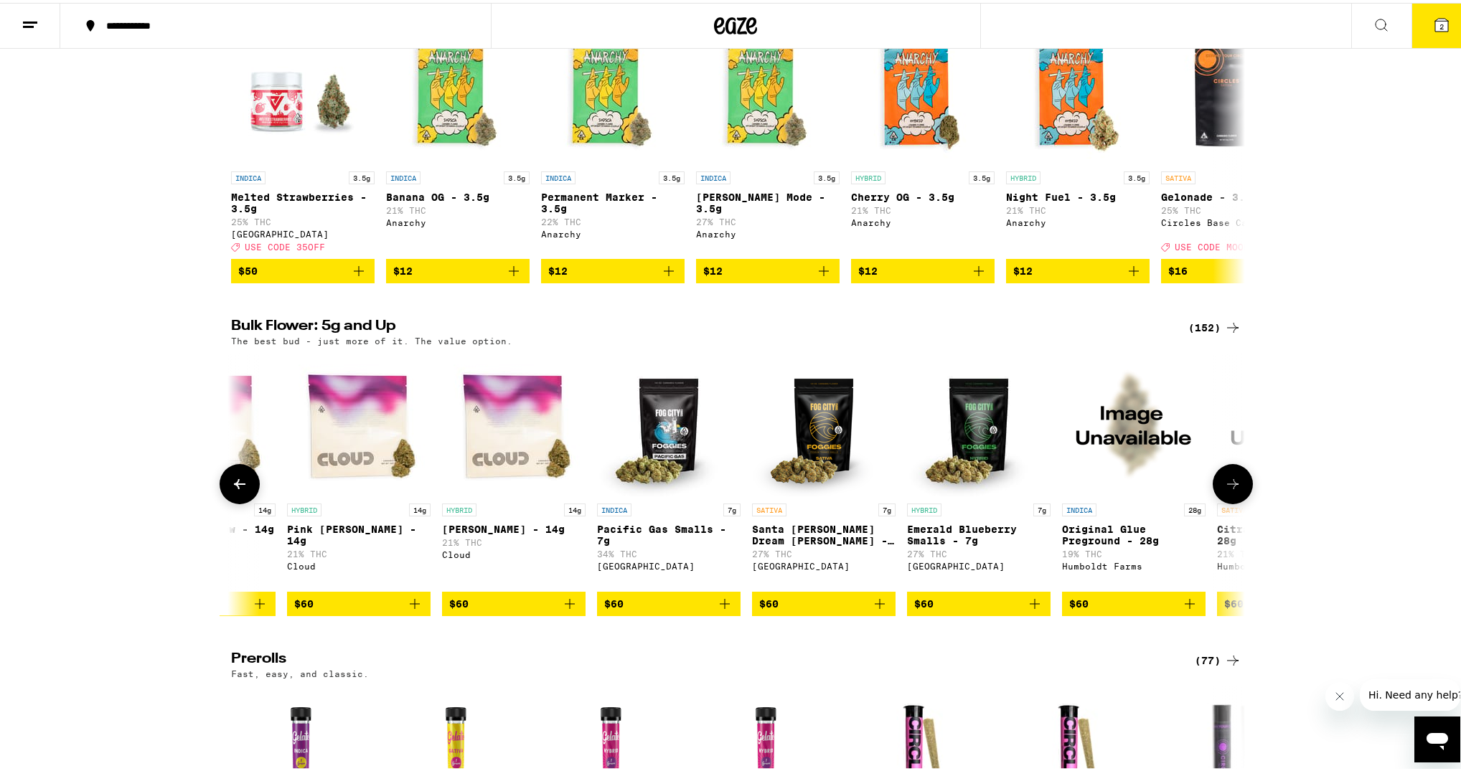
click at [1245, 502] on button at bounding box center [1233, 481] width 40 height 40
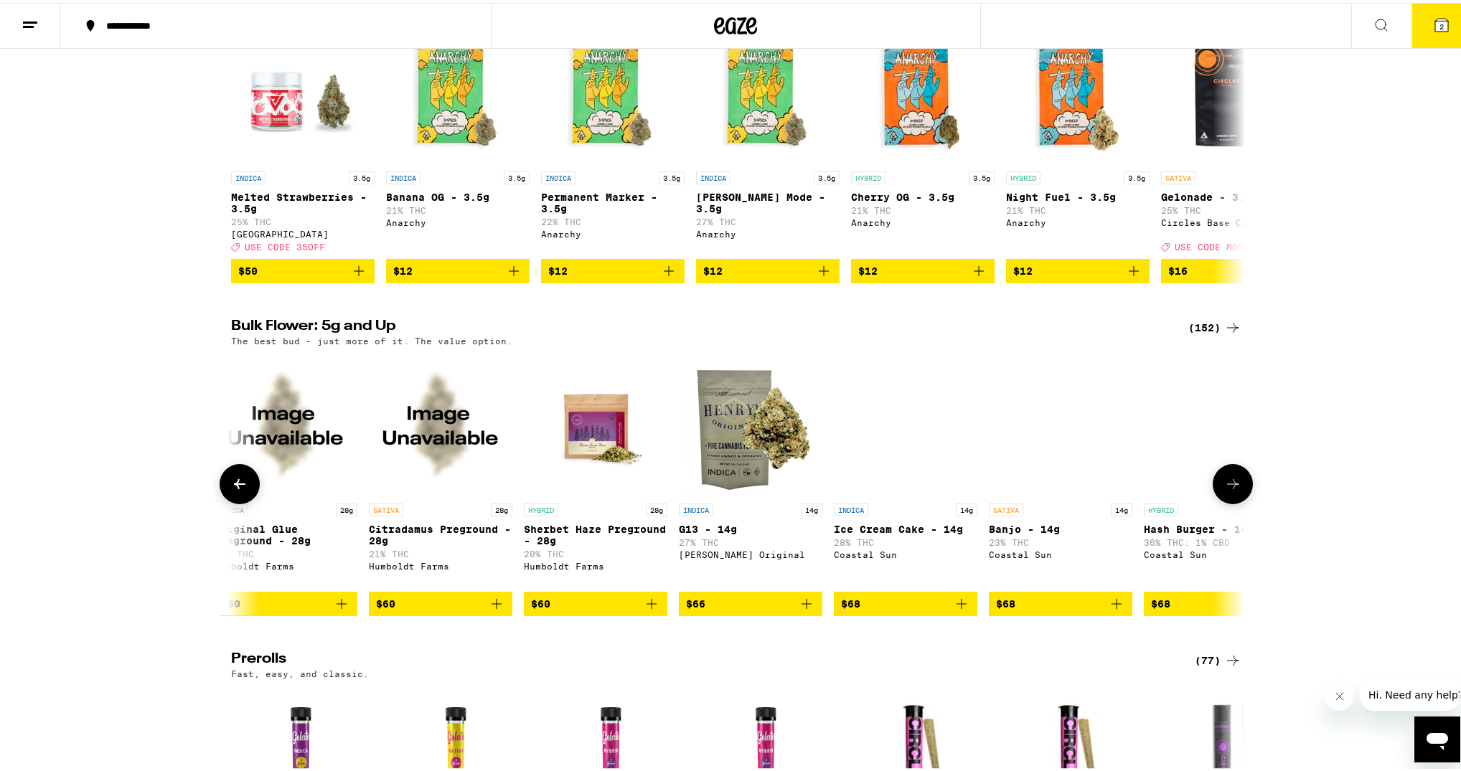
scroll to position [0, 13662]
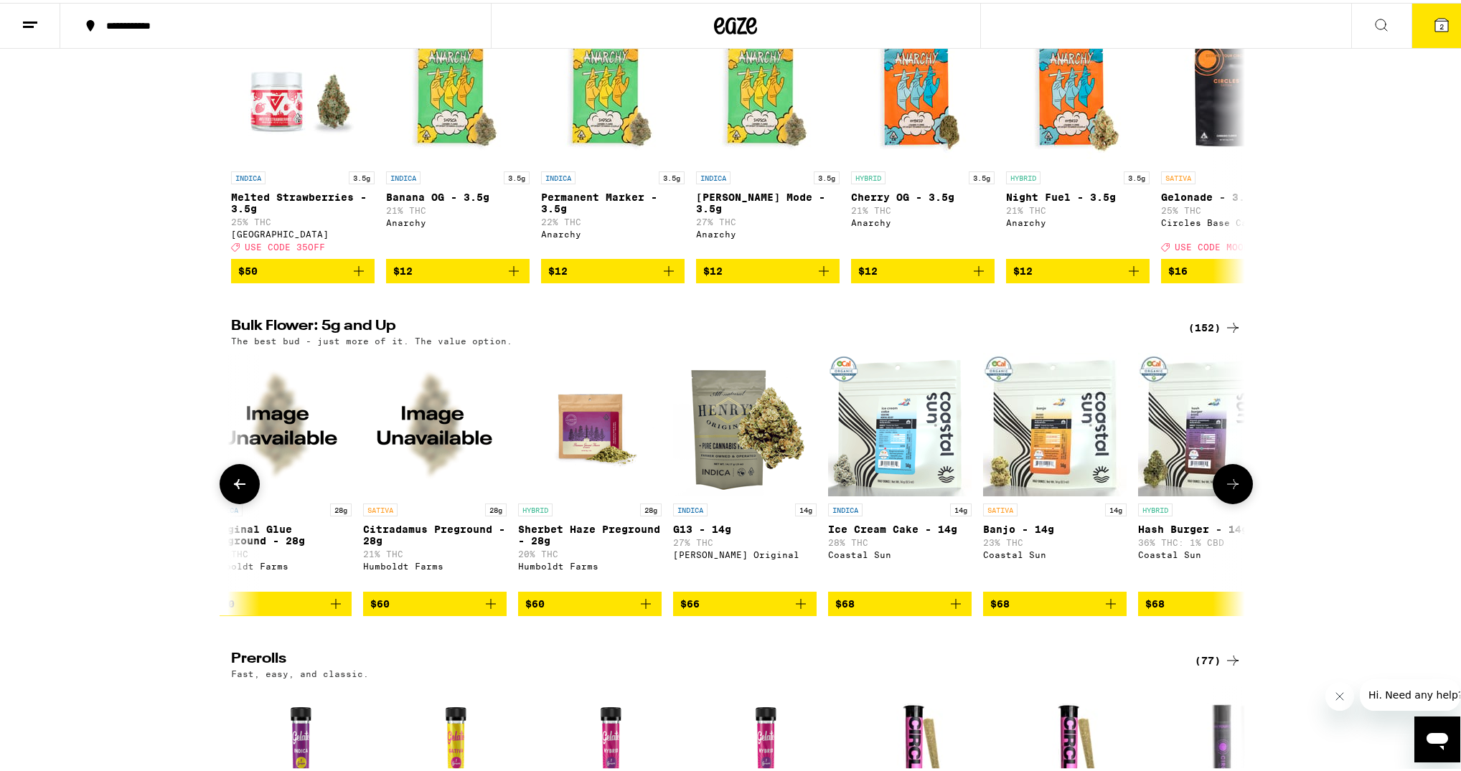
click at [1245, 502] on button at bounding box center [1233, 481] width 40 height 40
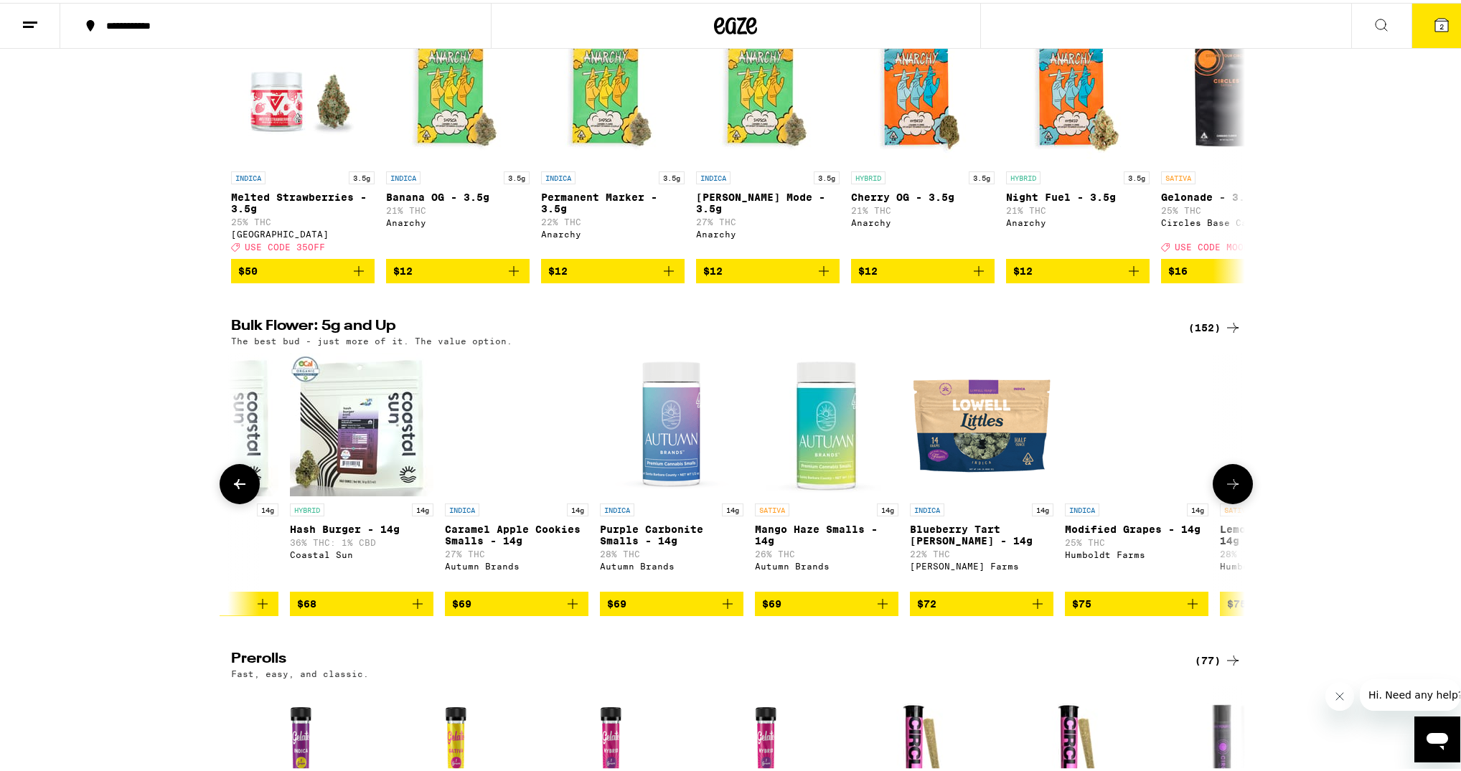
scroll to position [0, 14516]
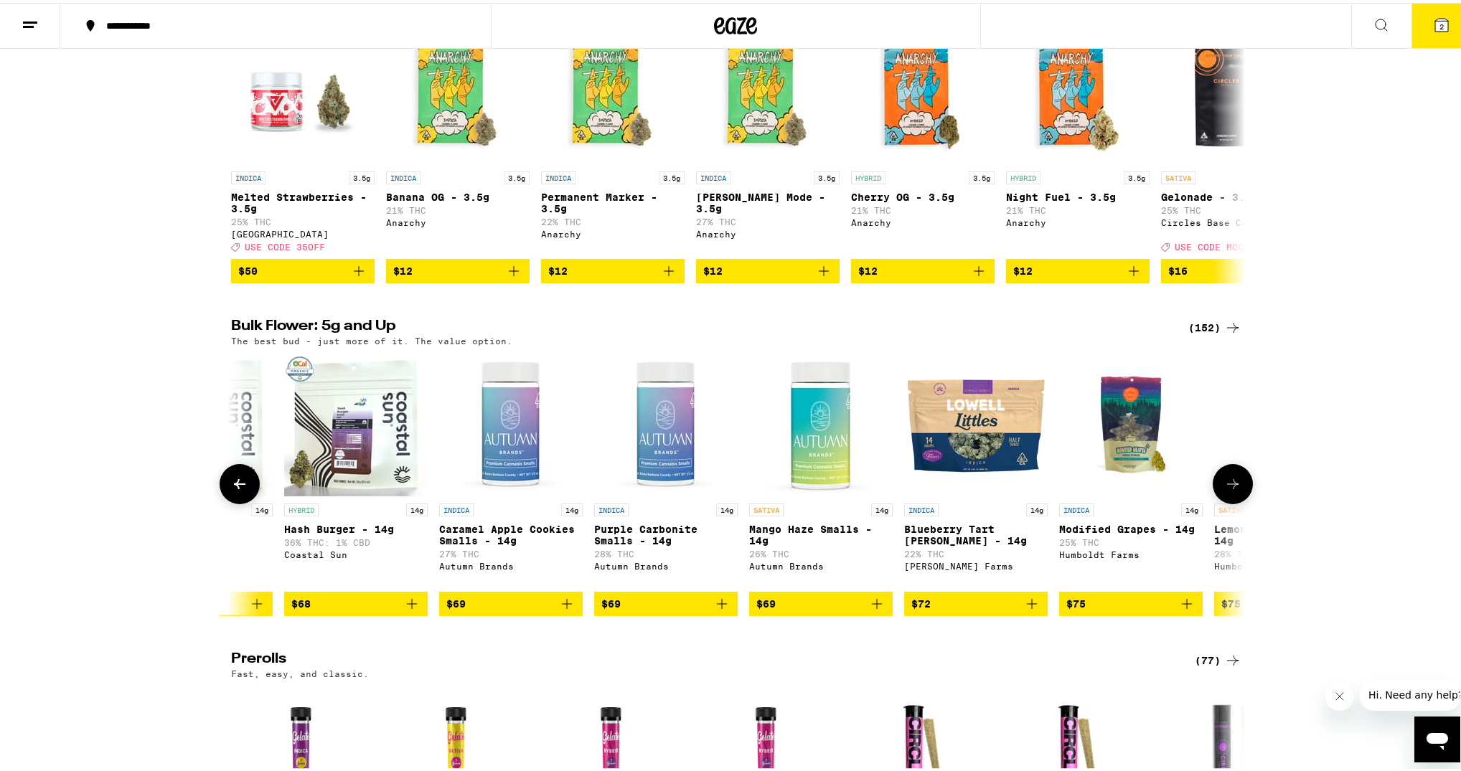
click at [1245, 502] on button at bounding box center [1233, 481] width 40 height 40
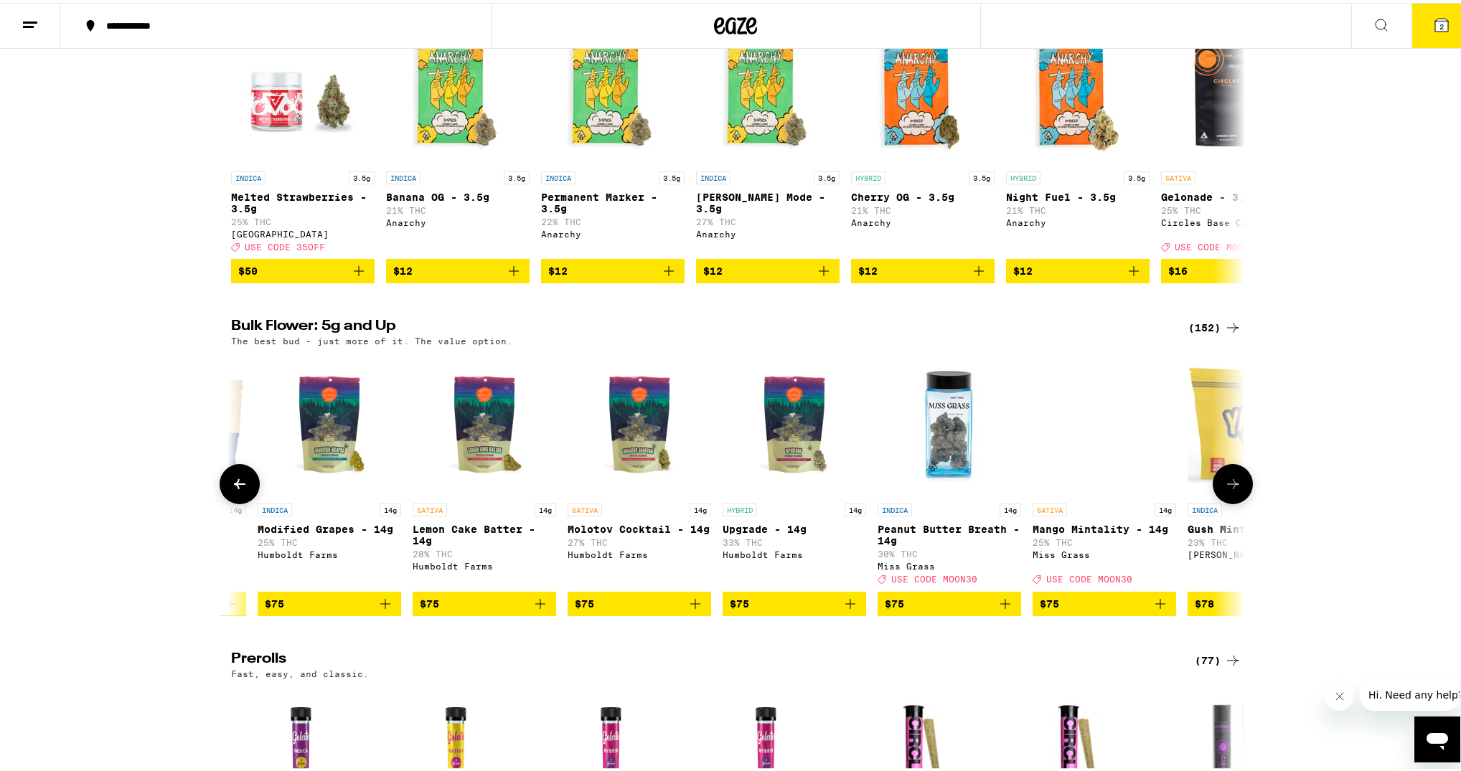
scroll to position [0, 15370]
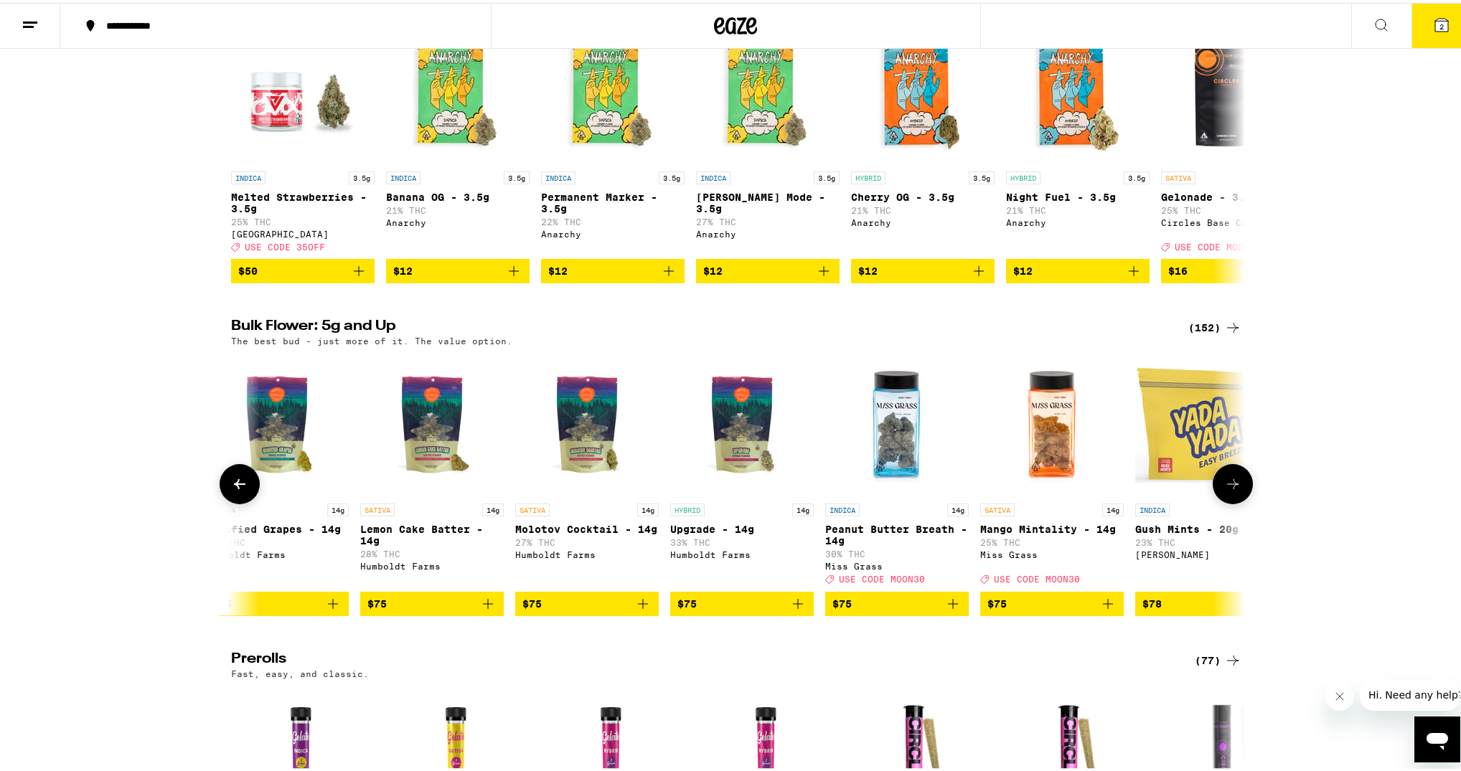
click at [1245, 502] on button at bounding box center [1233, 481] width 40 height 40
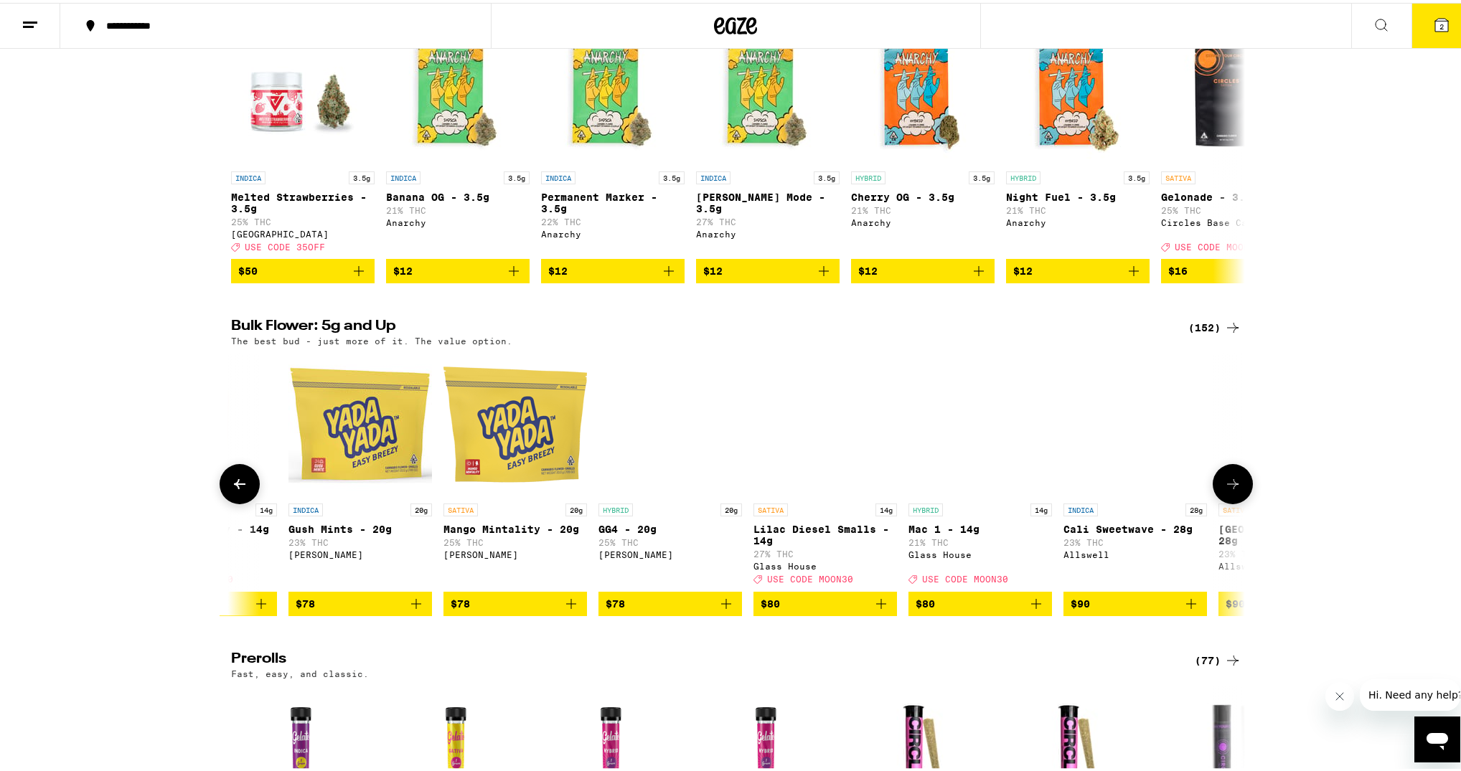
scroll to position [0, 16224]
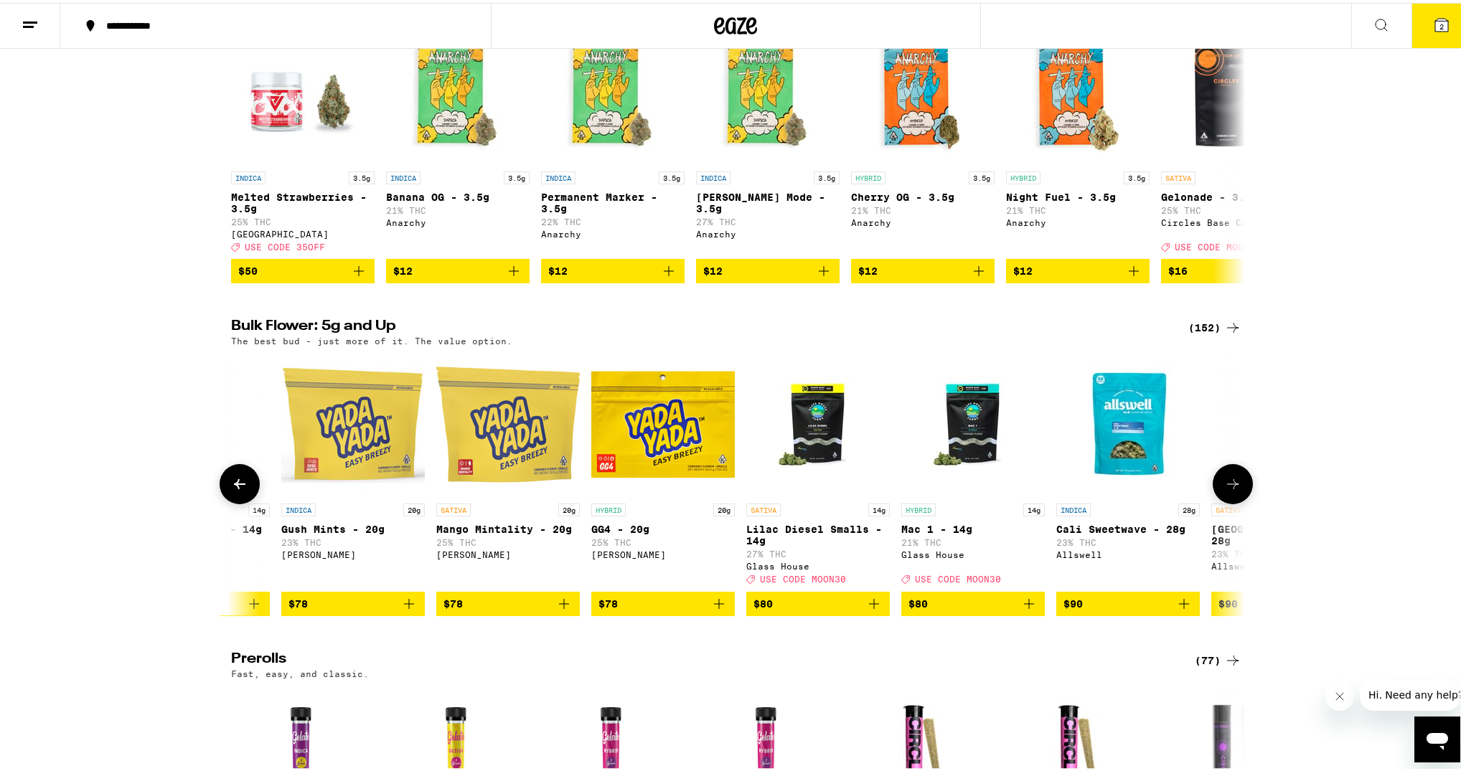
click at [1240, 502] on button at bounding box center [1233, 481] width 40 height 40
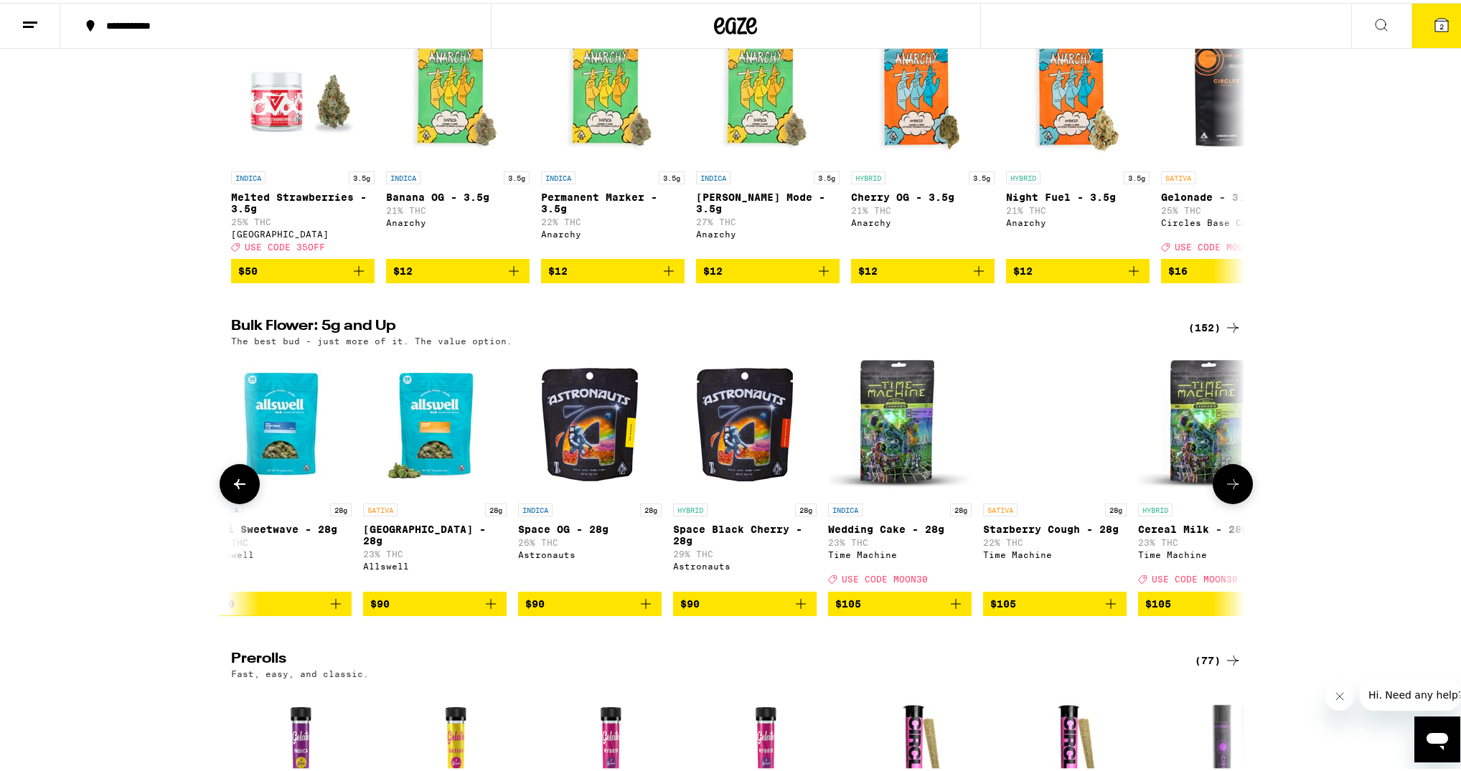
scroll to position [0, 17078]
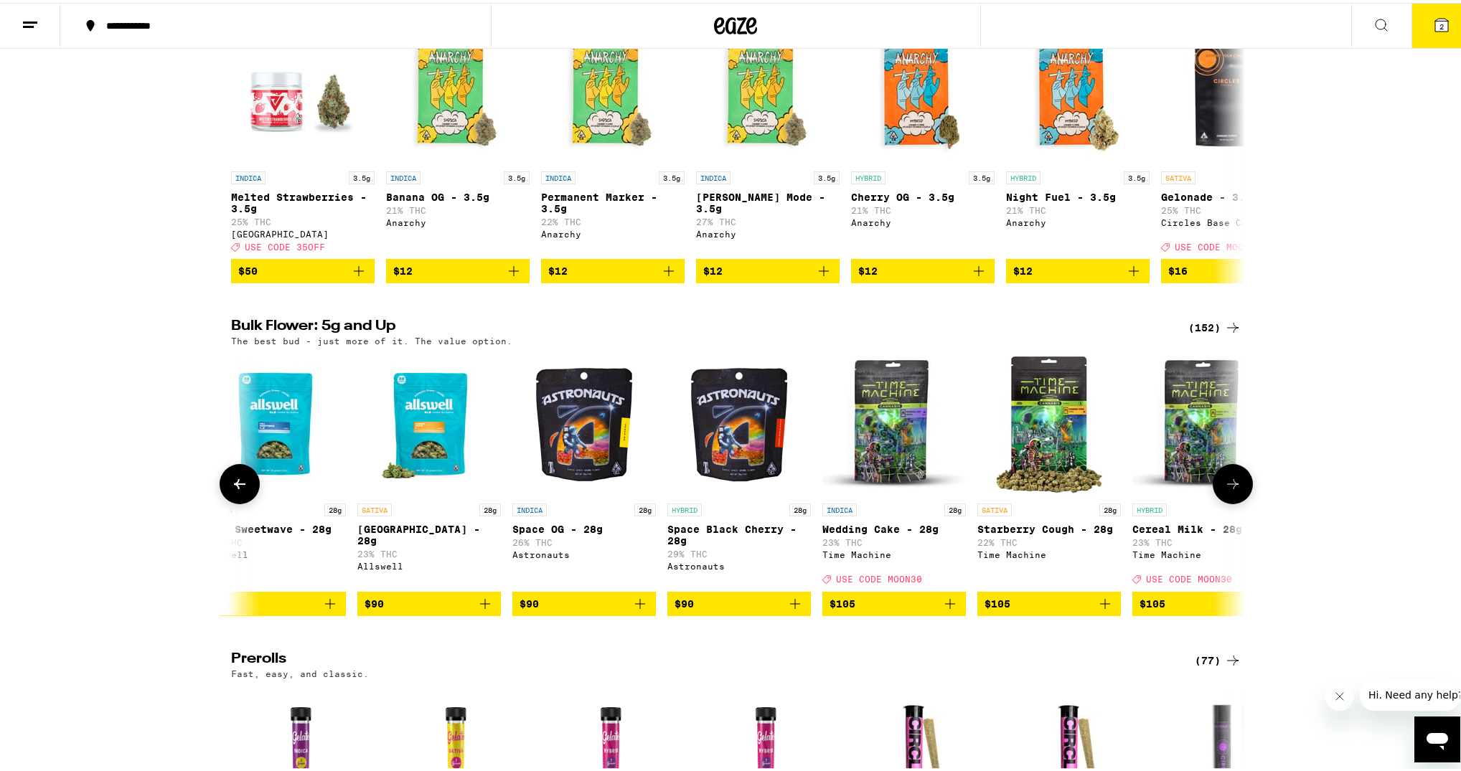
click at [1235, 502] on button at bounding box center [1233, 481] width 40 height 40
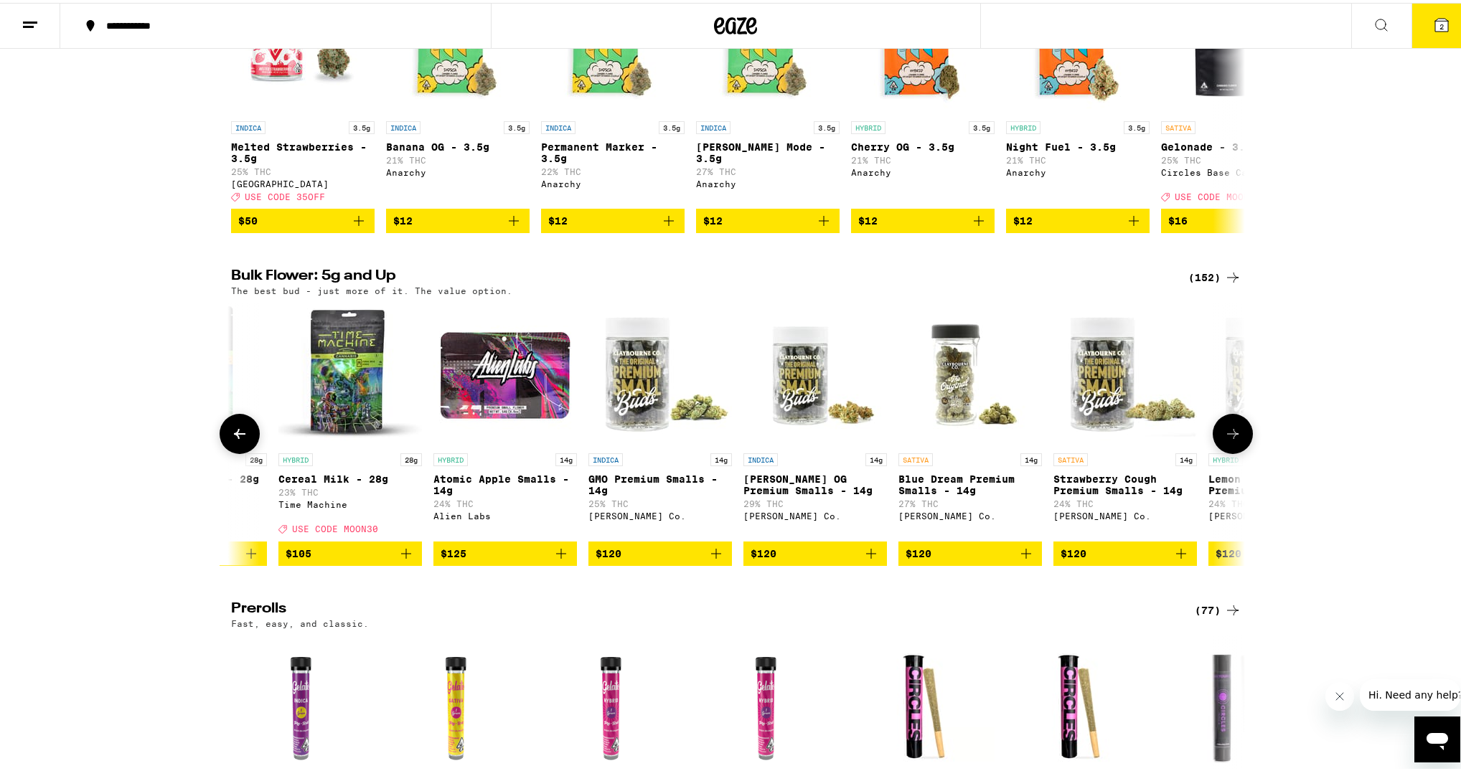
scroll to position [215, 0]
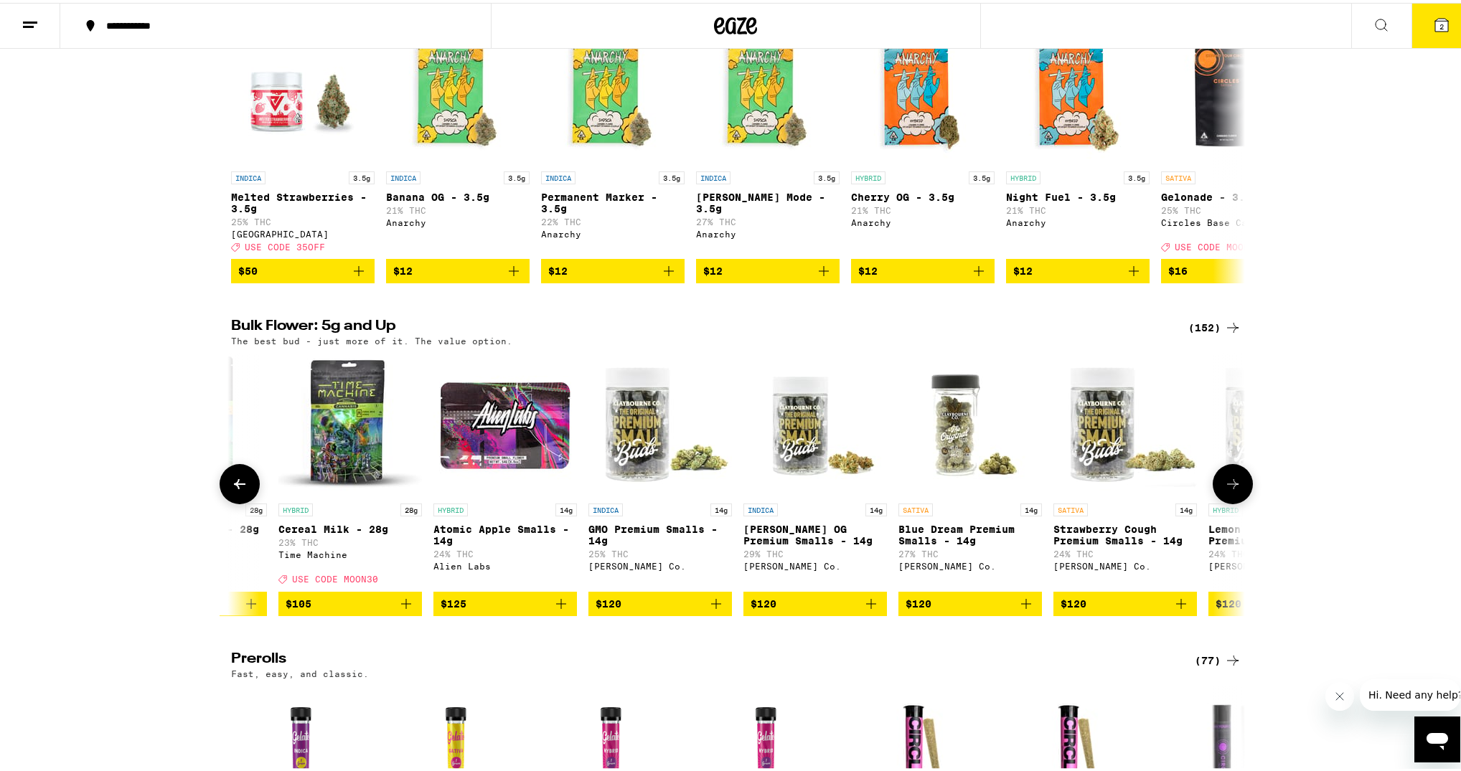
click at [1230, 490] on icon at bounding box center [1232, 481] width 17 height 17
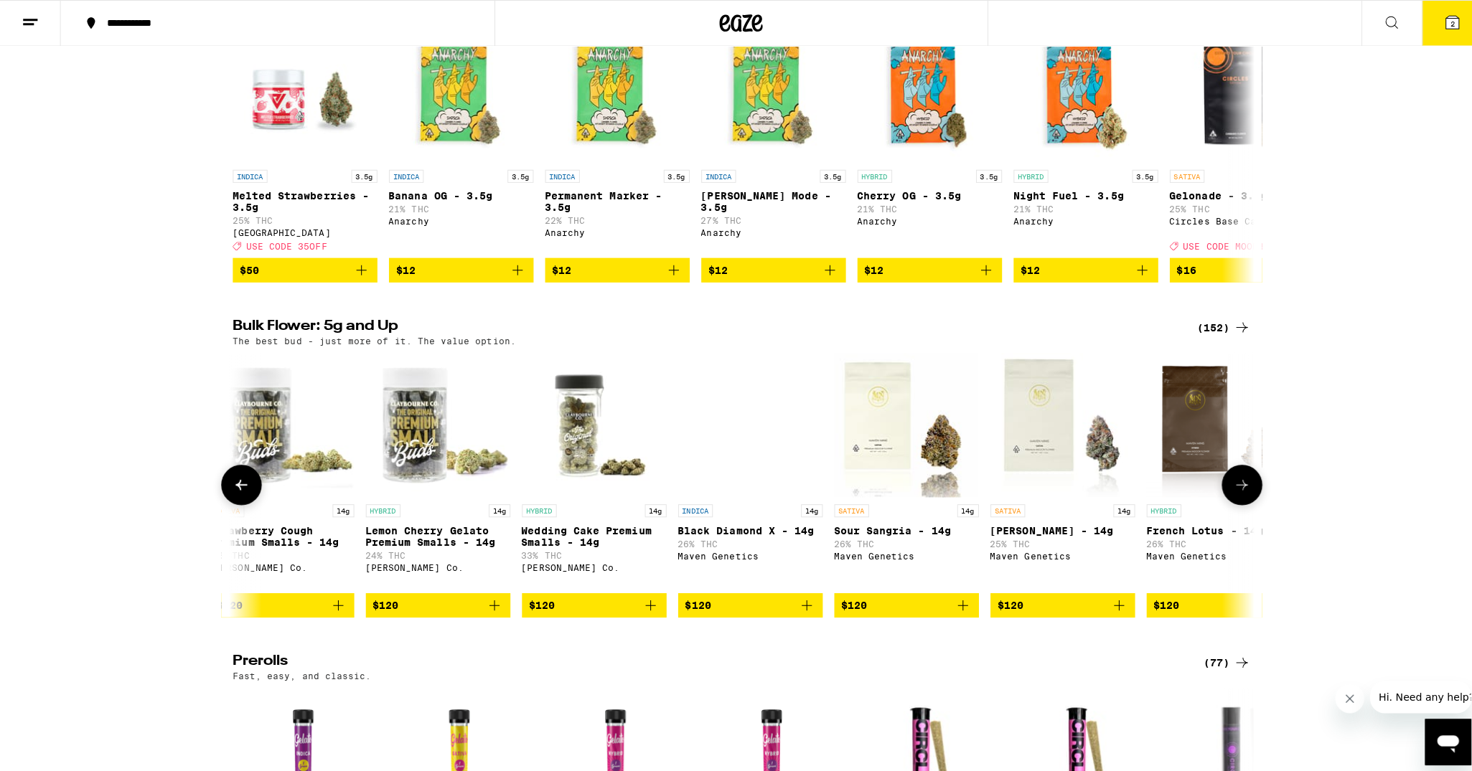
scroll to position [0, 18786]
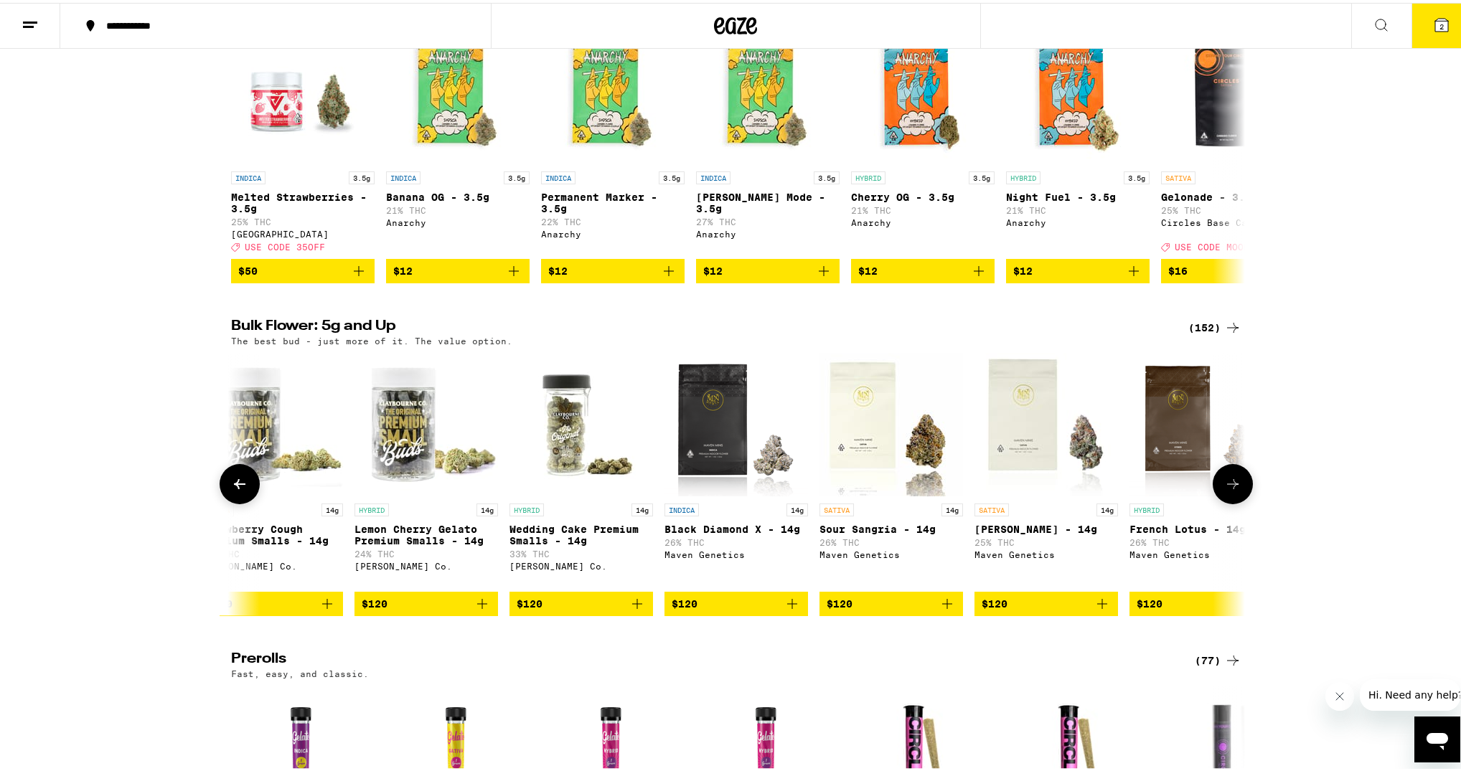
click at [789, 610] on icon "Add to bag" at bounding box center [792, 601] width 17 height 17
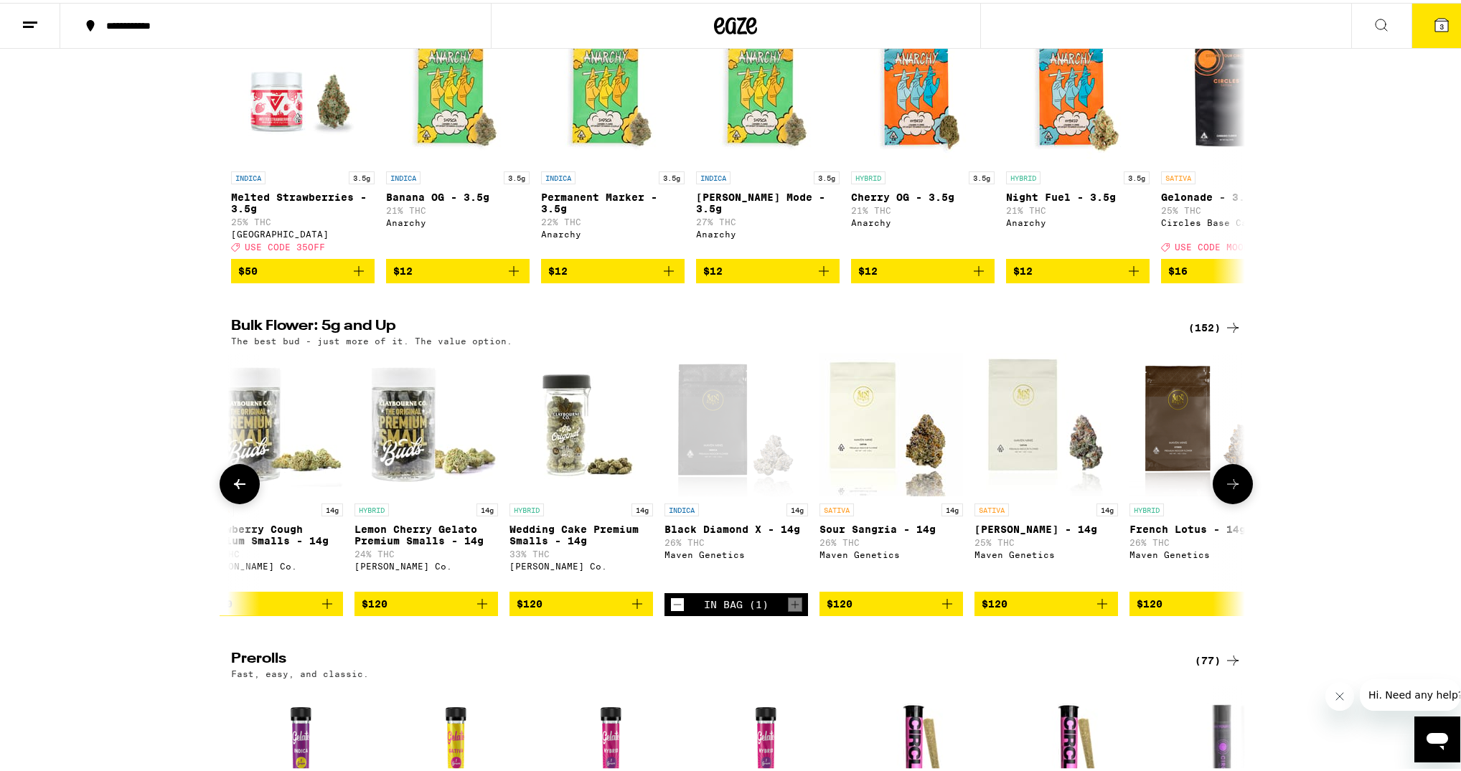
click at [943, 610] on icon "Add to bag" at bounding box center [947, 601] width 17 height 17
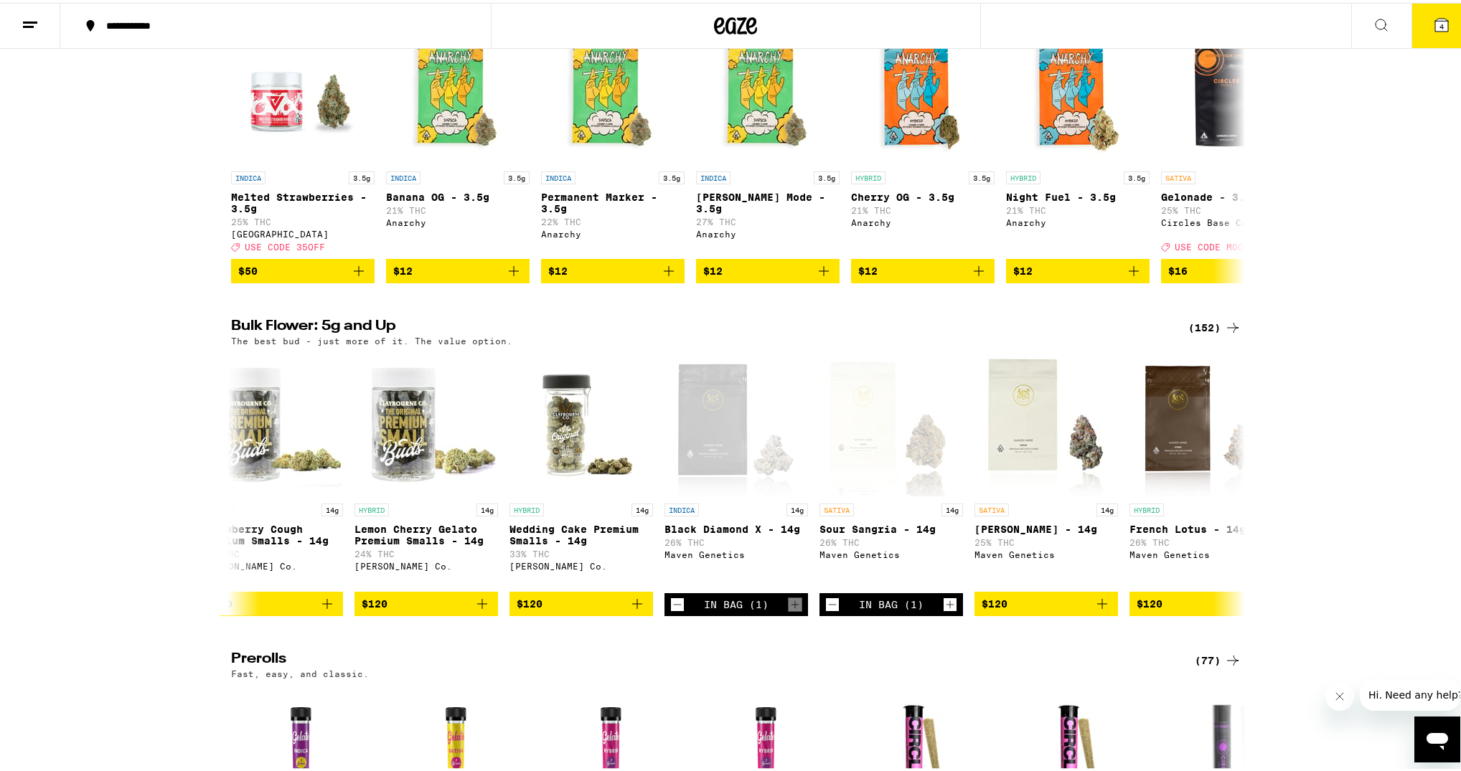
click at [1433, 30] on icon at bounding box center [1441, 22] width 17 height 17
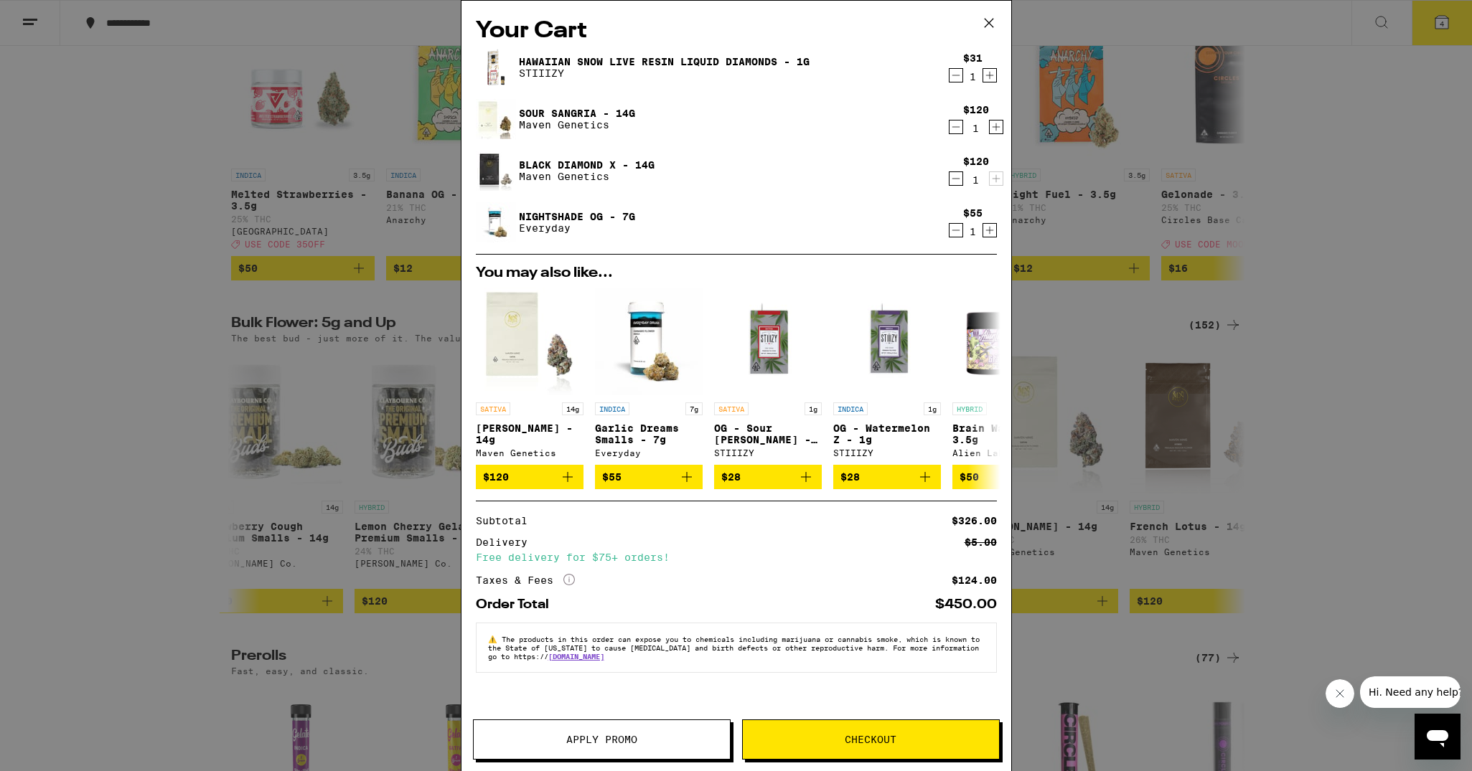
click at [957, 230] on icon "Decrement" at bounding box center [955, 230] width 8 height 0
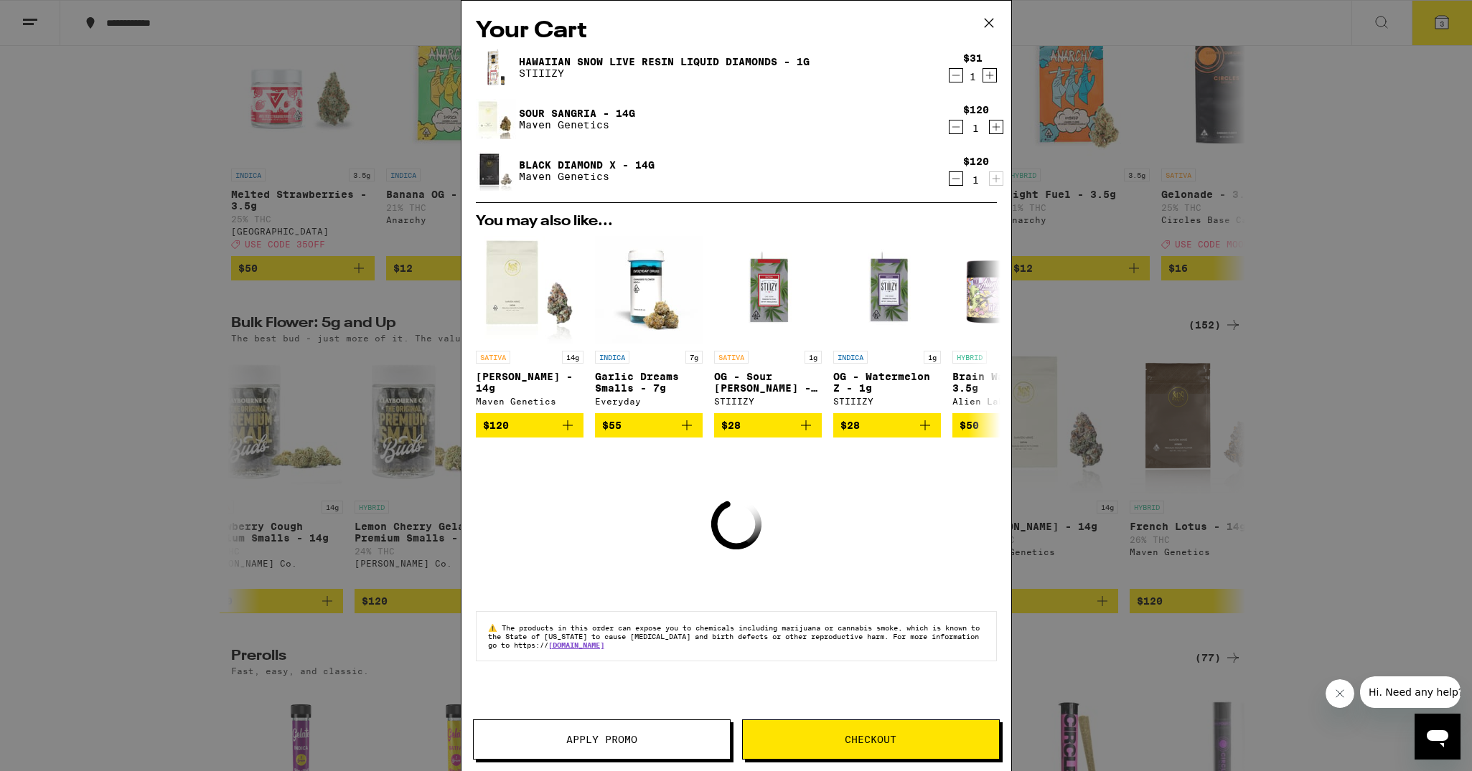
click at [957, 76] on icon "Decrement" at bounding box center [955, 75] width 13 height 17
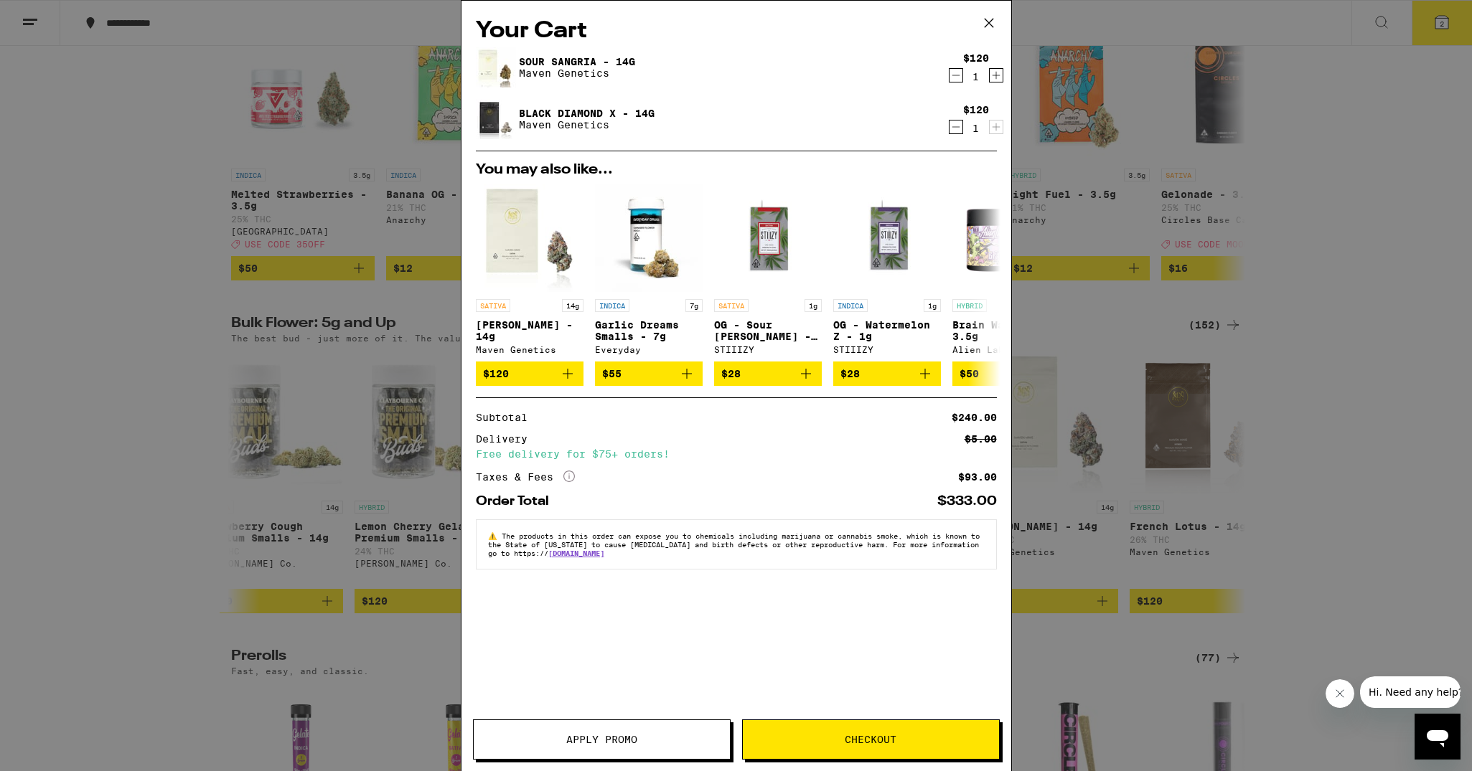
click at [832, 739] on span "Checkout" at bounding box center [871, 740] width 256 height 10
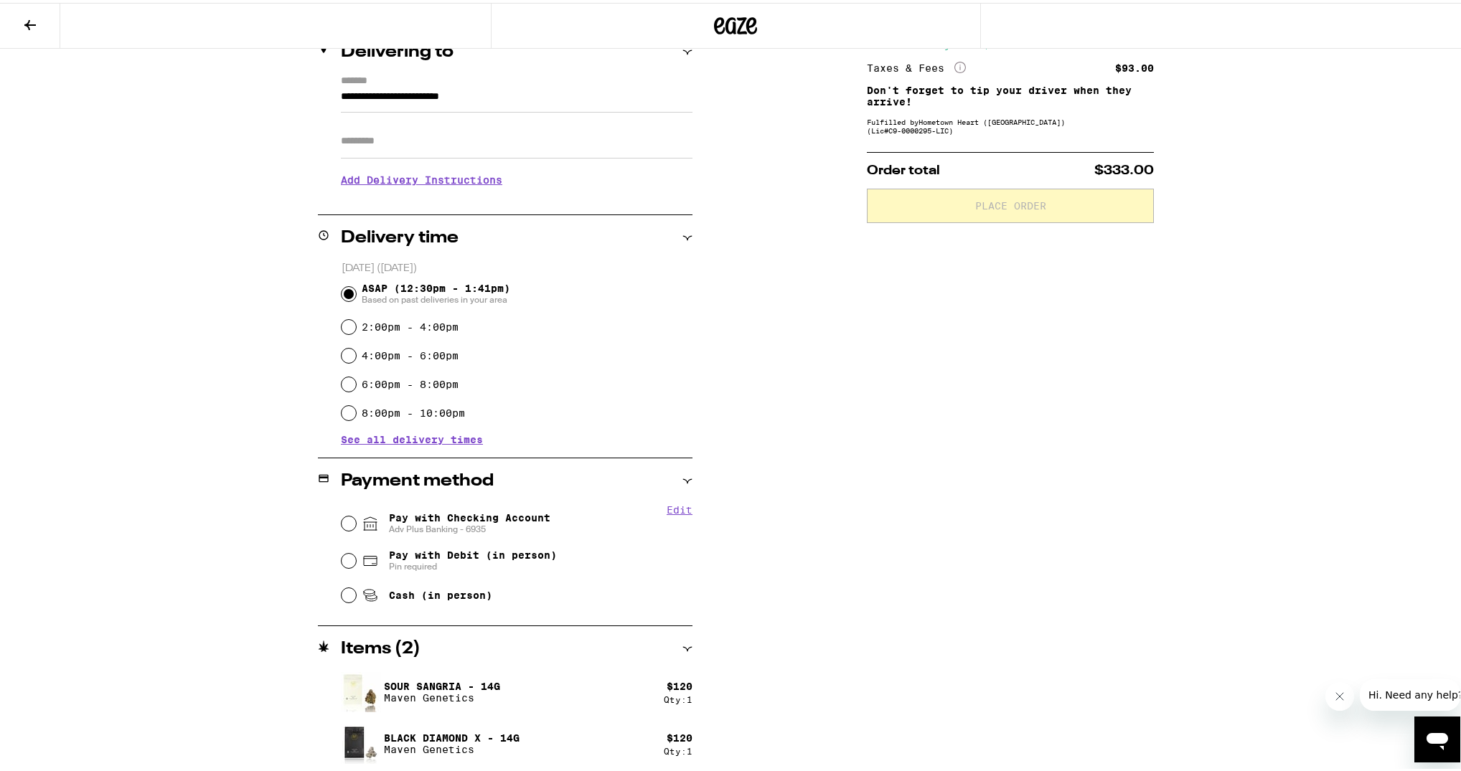
scroll to position [189, 0]
click at [347, 553] on input "Pay with Debit (in person) Pin required" at bounding box center [349, 556] width 14 height 14
radio input "true"
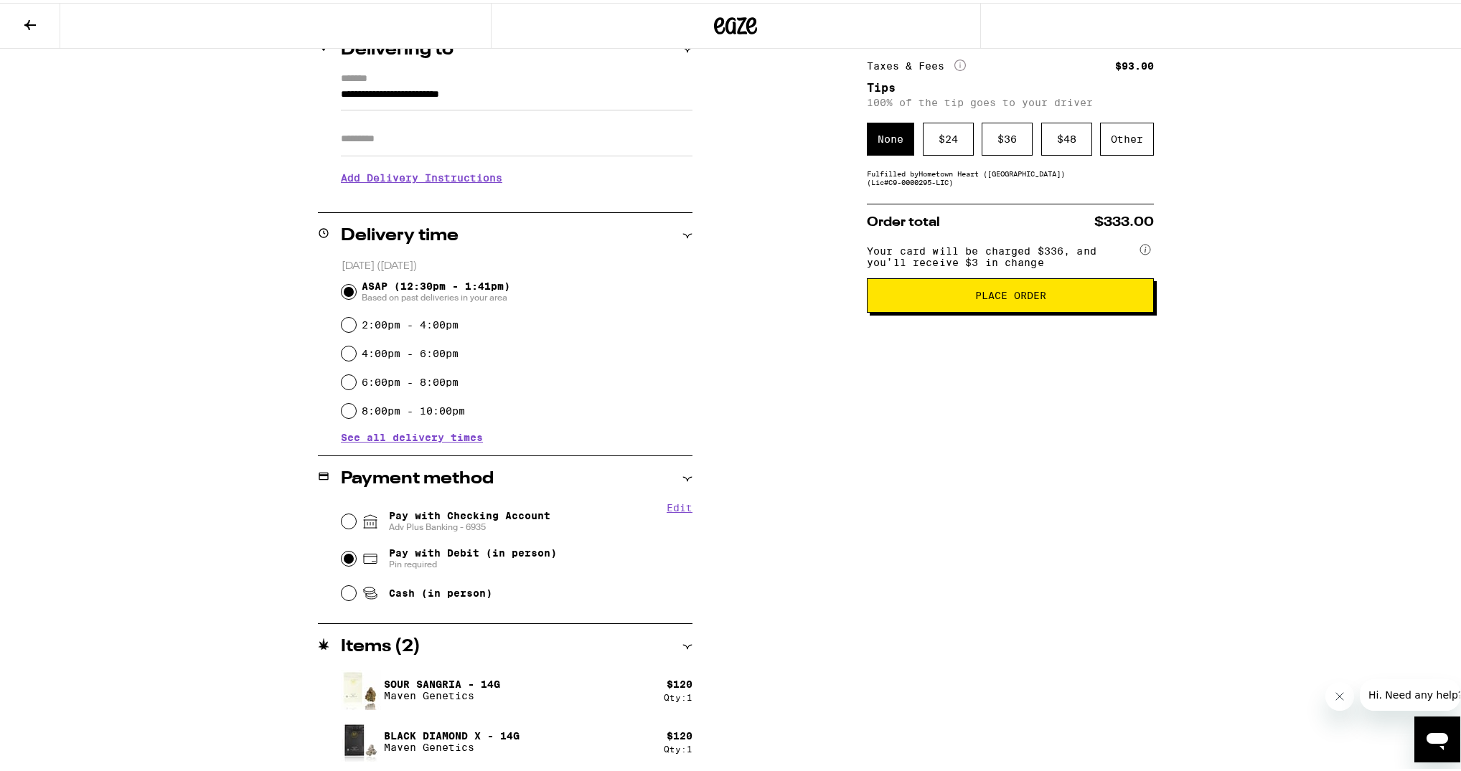
click at [1012, 309] on button "Place Order" at bounding box center [1010, 293] width 287 height 34
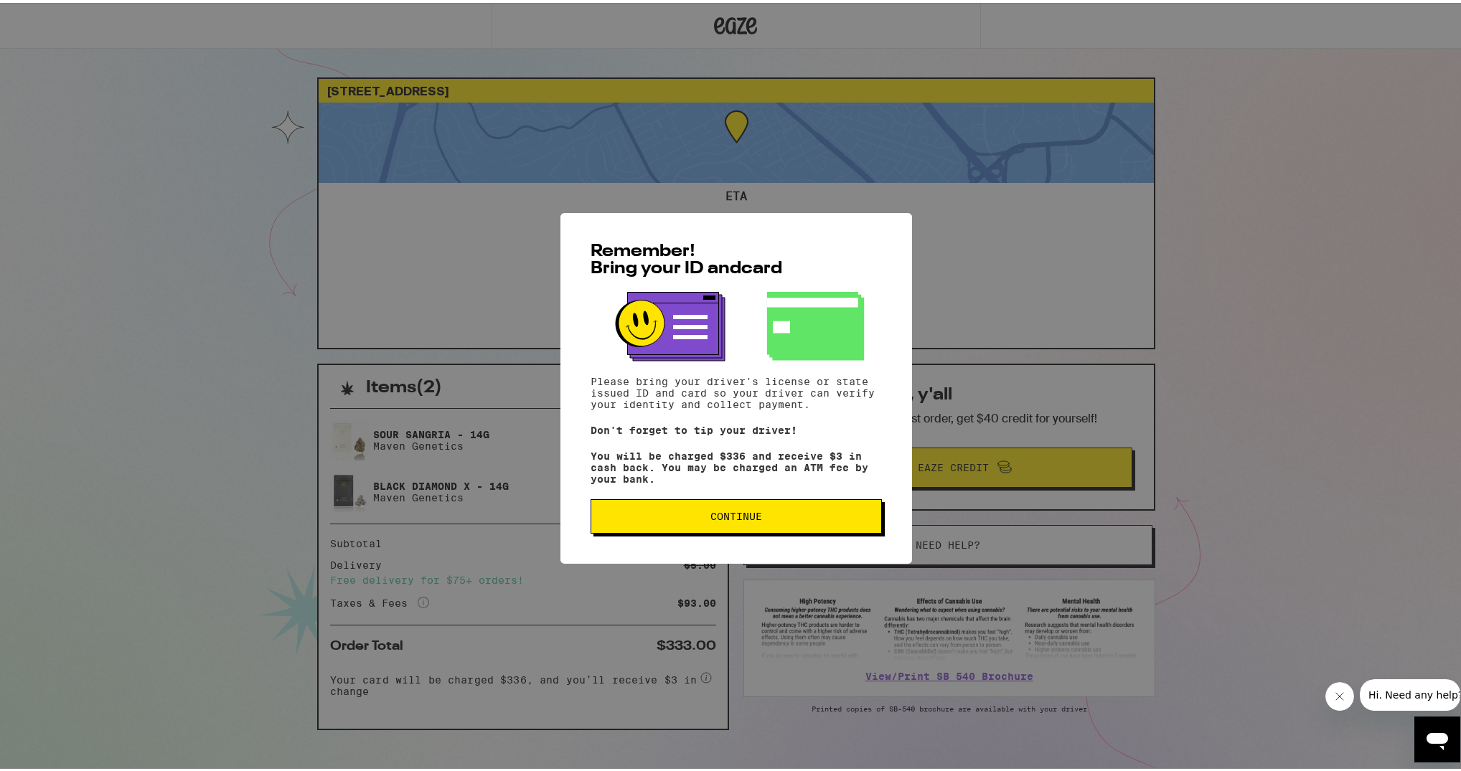
click at [735, 527] on button "Continue" at bounding box center [736, 514] width 291 height 34
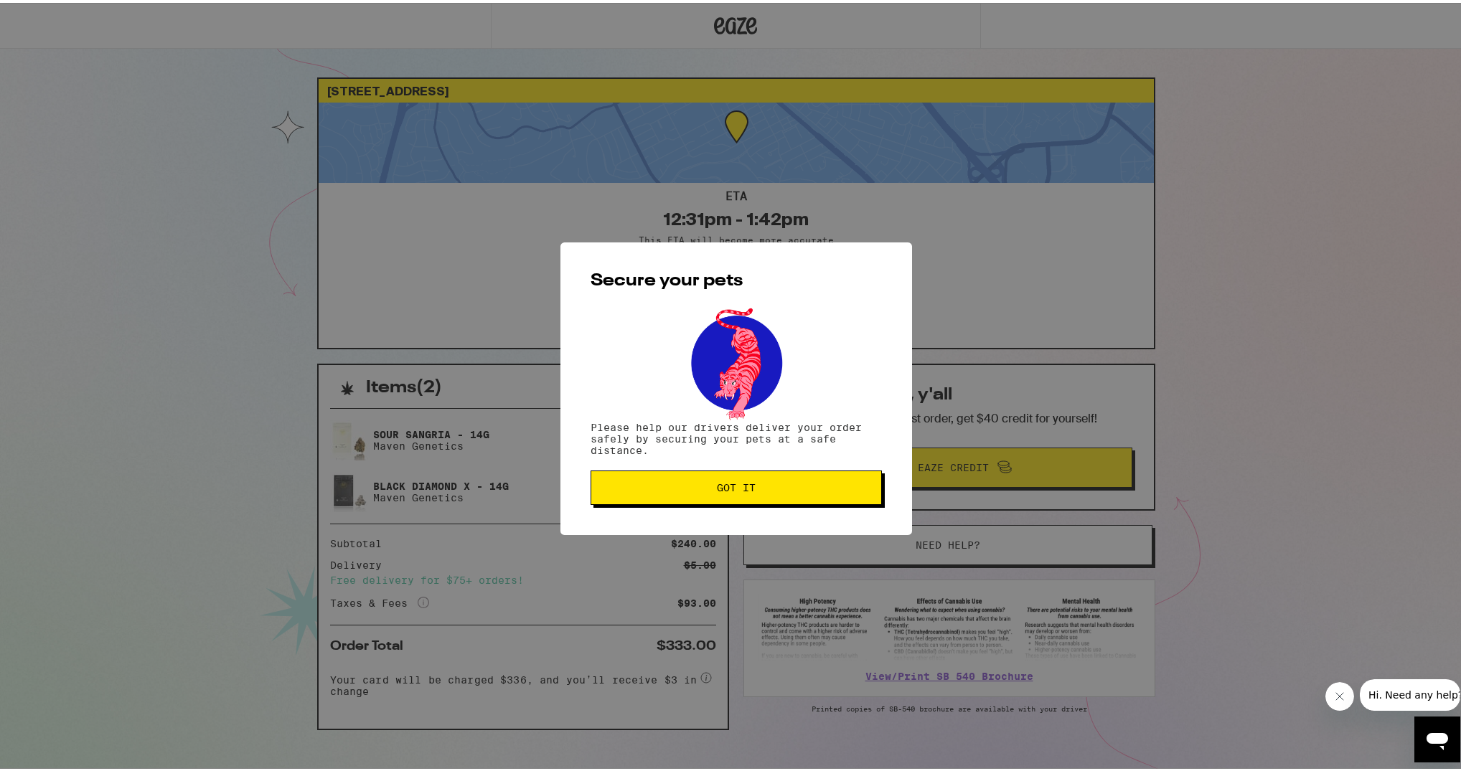
click at [740, 487] on span "Got it" at bounding box center [736, 485] width 39 height 10
